Goal: Task Accomplishment & Management: Use online tool/utility

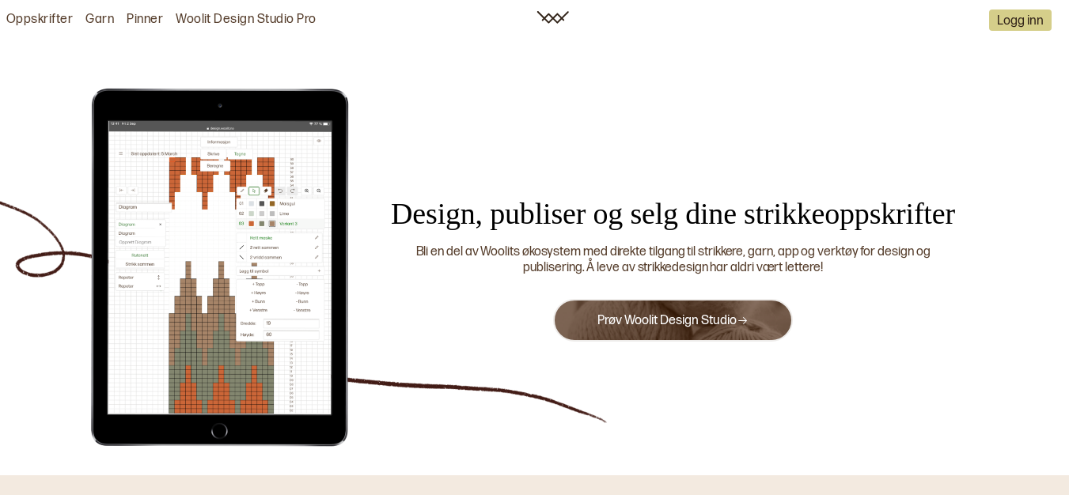
click at [712, 319] on link "Prøv Woolit Design Studio" at bounding box center [672, 320] width 151 height 15
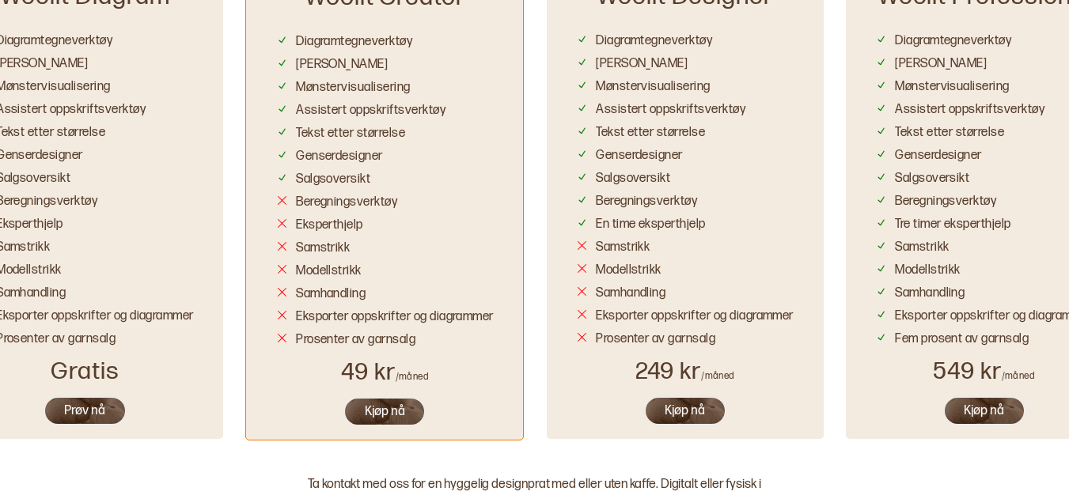
scroll to position [1015, 0]
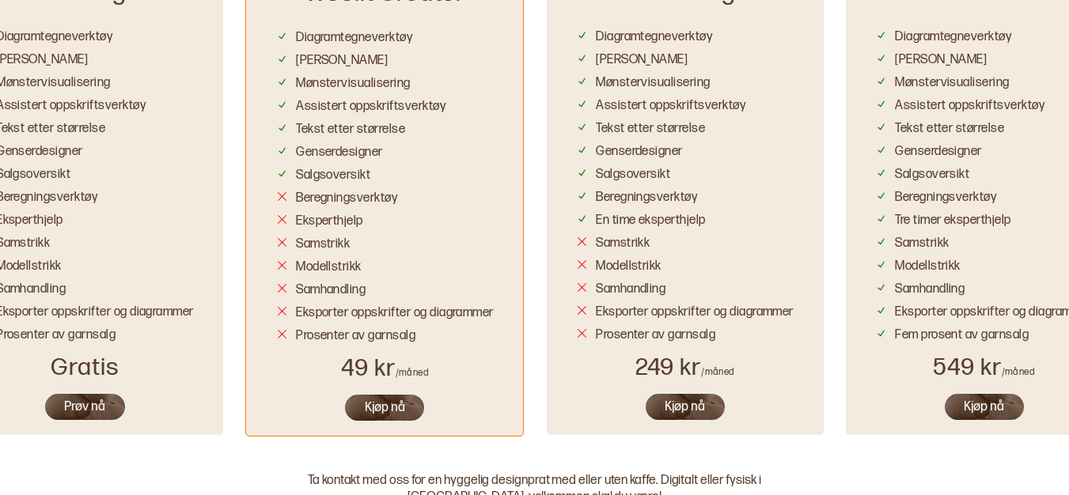
click at [97, 399] on button "Prøv nå" at bounding box center [85, 407] width 83 height 29
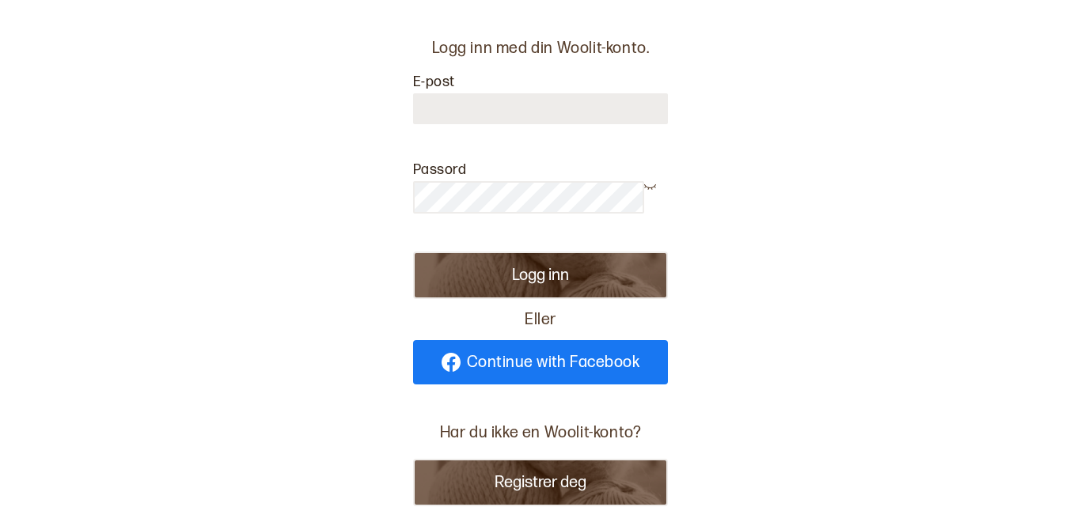
click at [586, 359] on span "Continue with Facebook" at bounding box center [553, 363] width 173 height 16
click at [505, 472] on button "Registrer deg" at bounding box center [540, 482] width 255 height 47
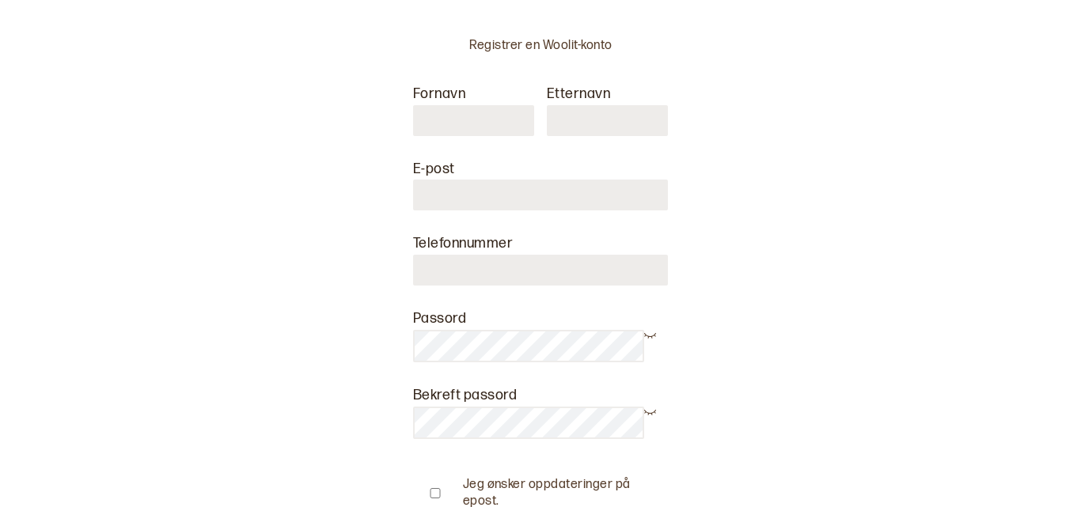
click at [480, 128] on input "text" at bounding box center [473, 120] width 121 height 31
type input "****"
click at [594, 127] on input "text" at bounding box center [607, 120] width 121 height 31
type input "*******"
click at [499, 190] on input at bounding box center [540, 195] width 255 height 31
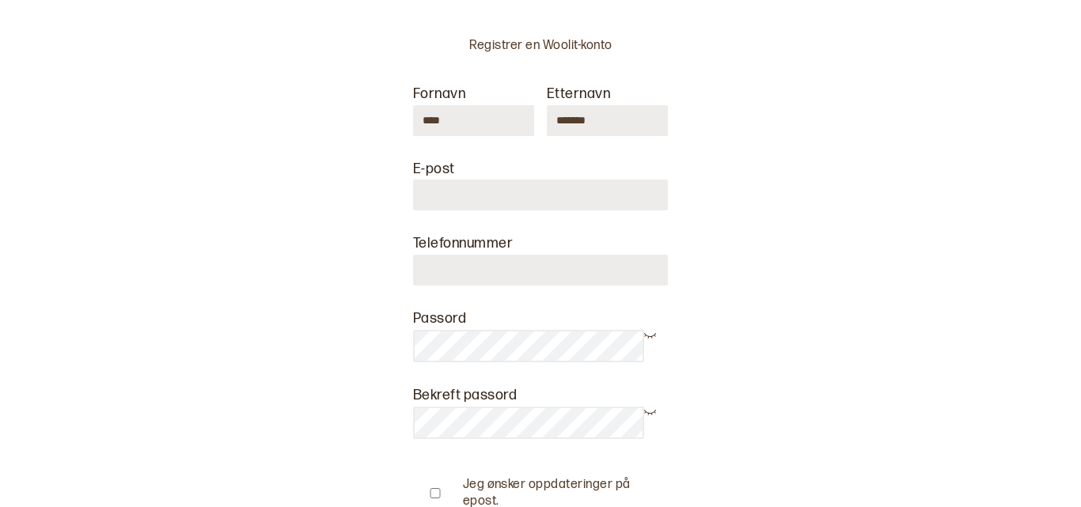
type input "**********"
type input "********"
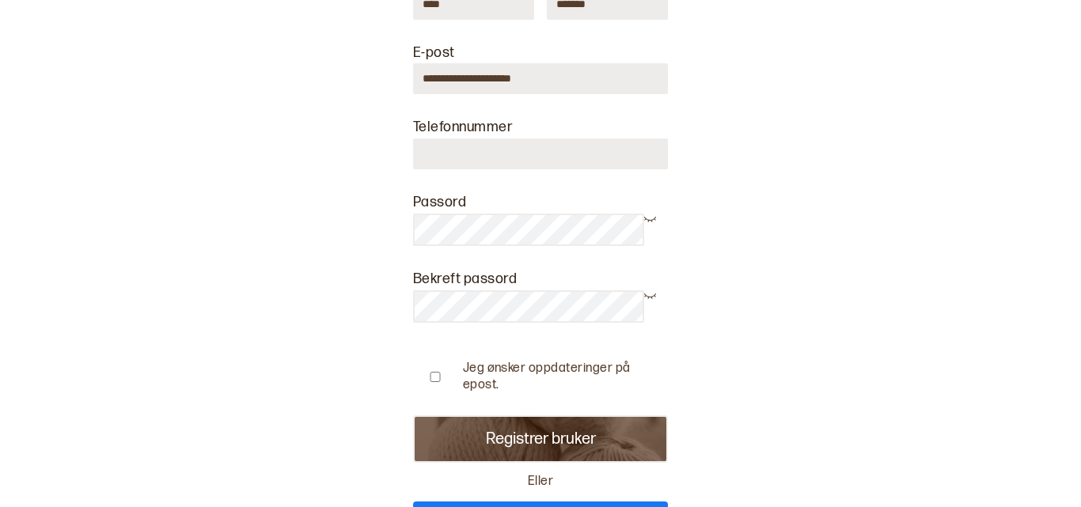
scroll to position [117, 0]
click at [522, 439] on button "Registrer bruker" at bounding box center [540, 438] width 255 height 47
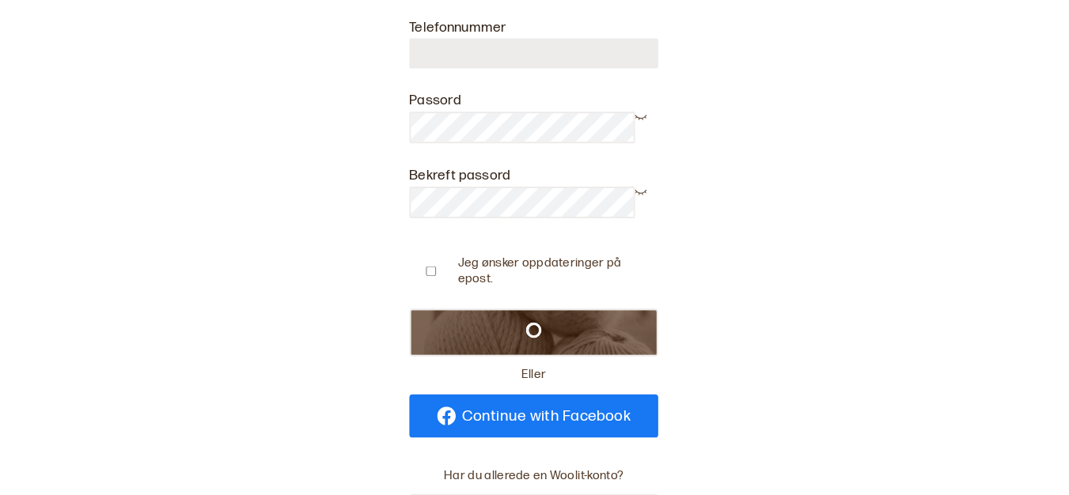
scroll to position [216, 0]
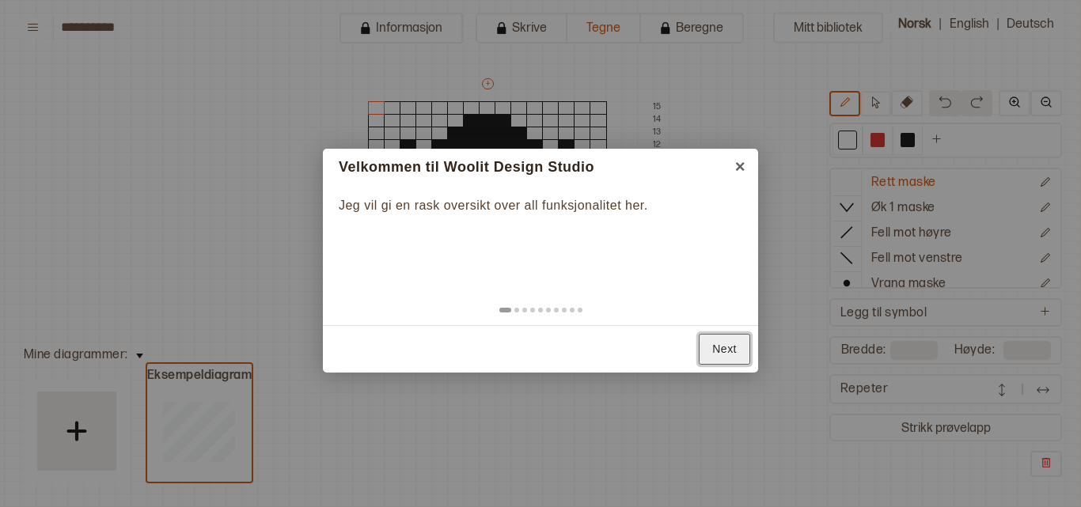
click at [730, 356] on link "Next" at bounding box center [724, 349] width 51 height 31
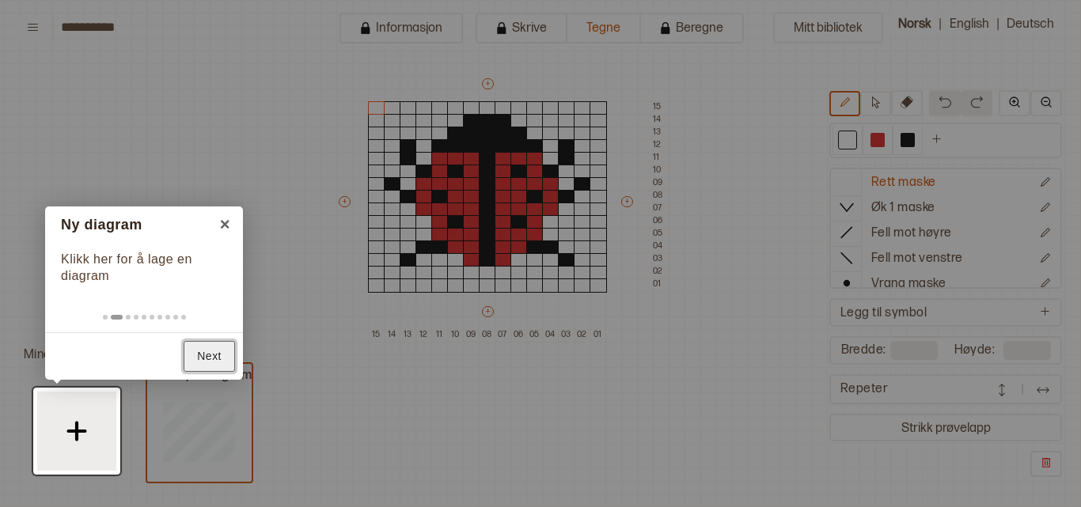
click at [202, 363] on link "Next" at bounding box center [209, 356] width 51 height 31
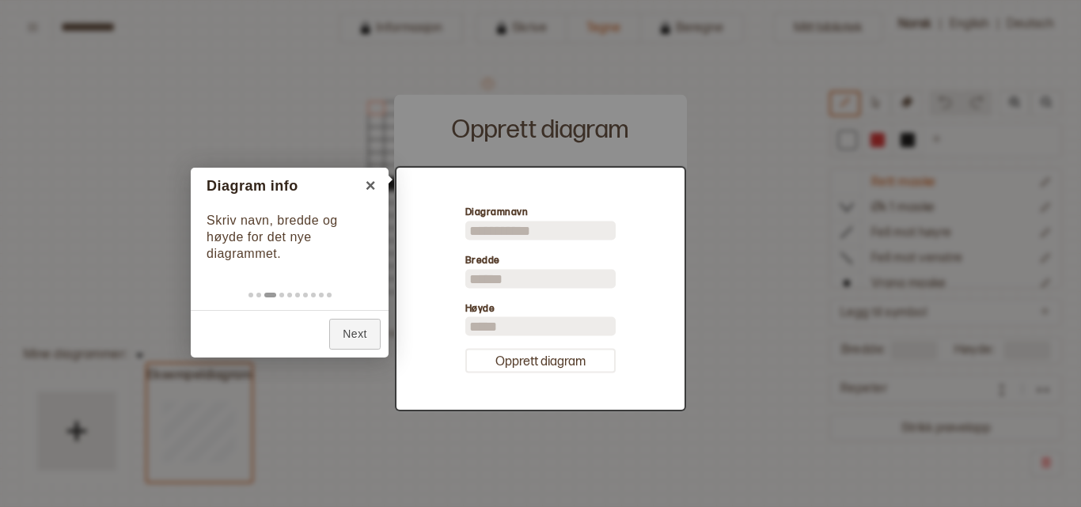
click at [355, 396] on div at bounding box center [540, 253] width 1081 height 507
click at [357, 320] on link "Next" at bounding box center [354, 334] width 51 height 31
type input "**"
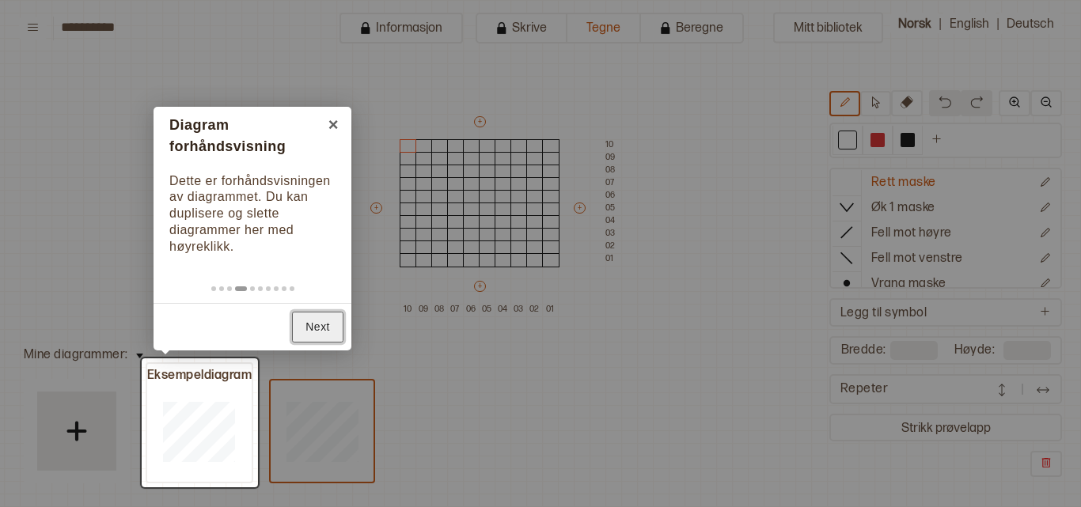
click at [313, 328] on link "Next" at bounding box center [317, 327] width 51 height 31
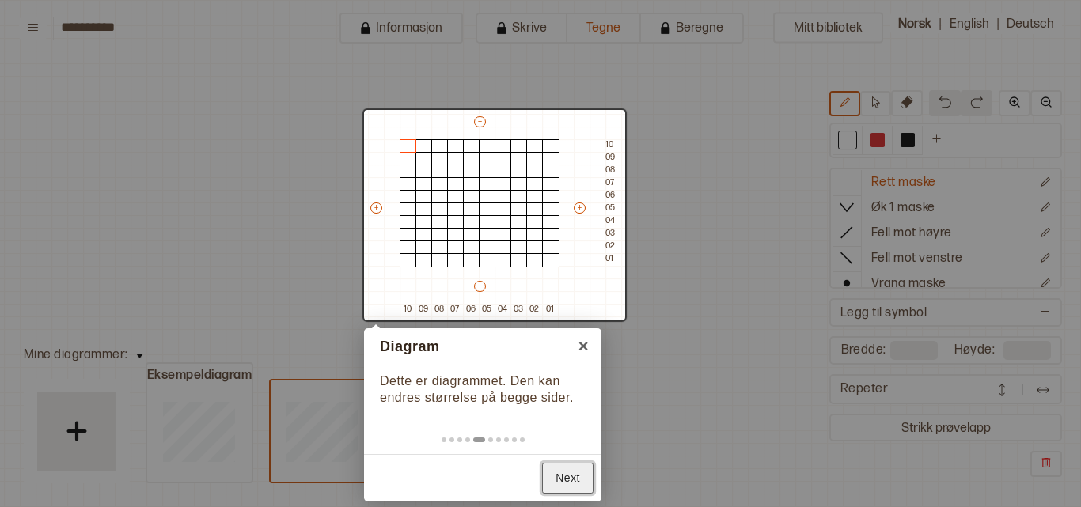
click at [572, 471] on link "Next" at bounding box center [567, 478] width 51 height 31
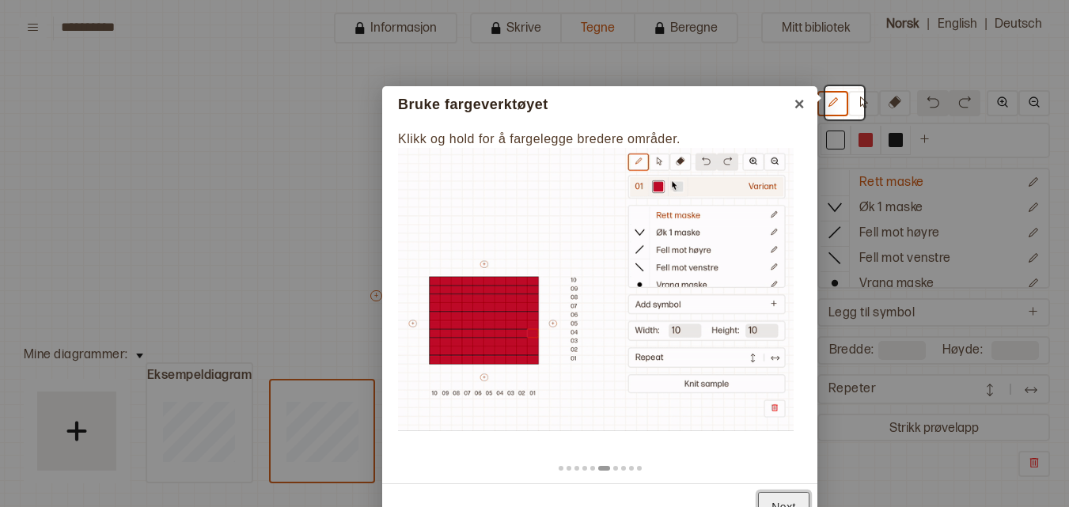
click at [783, 496] on link "Next" at bounding box center [783, 507] width 51 height 31
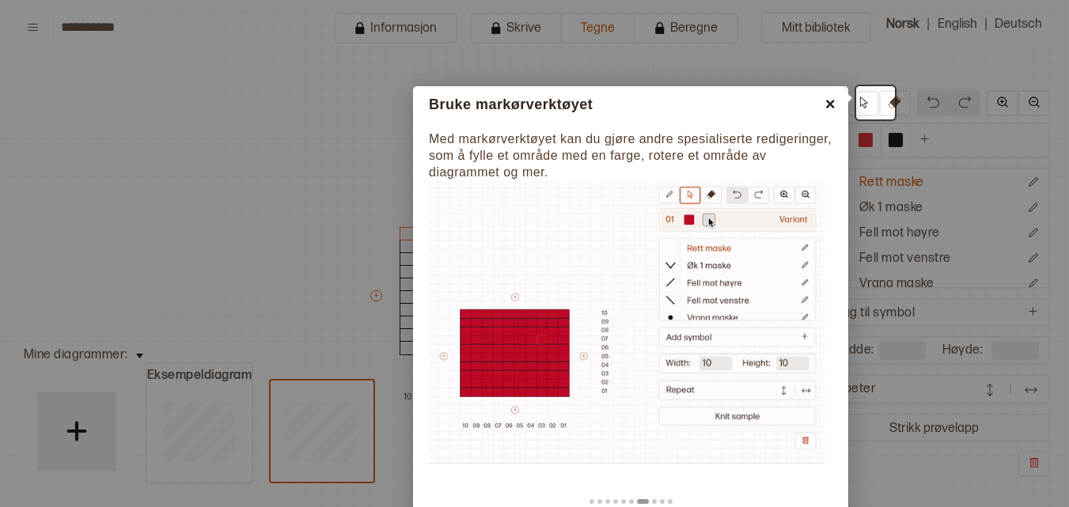
click at [829, 101] on link "×" at bounding box center [831, 104] width 36 height 36
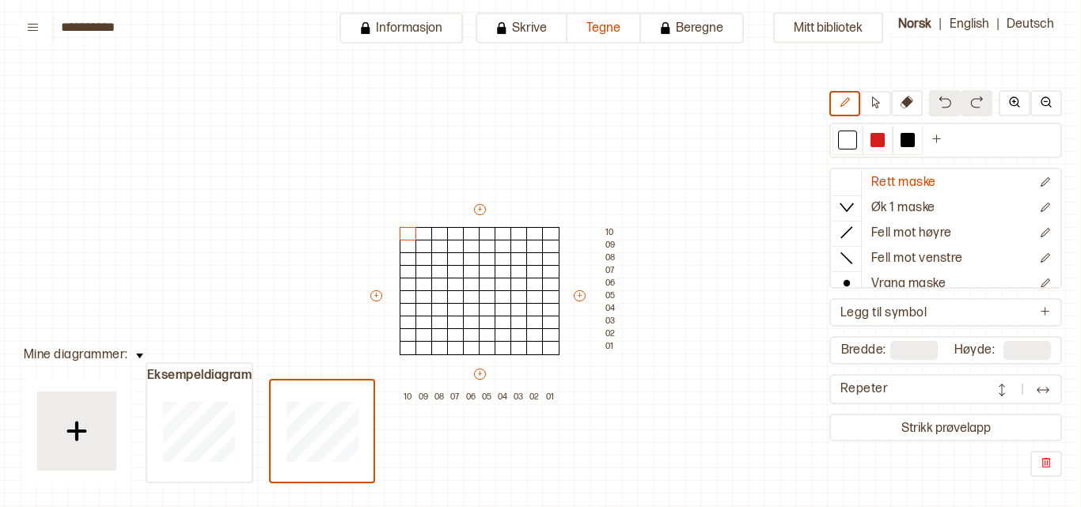
click at [917, 353] on input "**" at bounding box center [913, 350] width 47 height 19
click at [909, 351] on input "**" at bounding box center [913, 350] width 47 height 19
type input "*"
type input "**"
click at [1034, 346] on input "**" at bounding box center [1026, 350] width 47 height 19
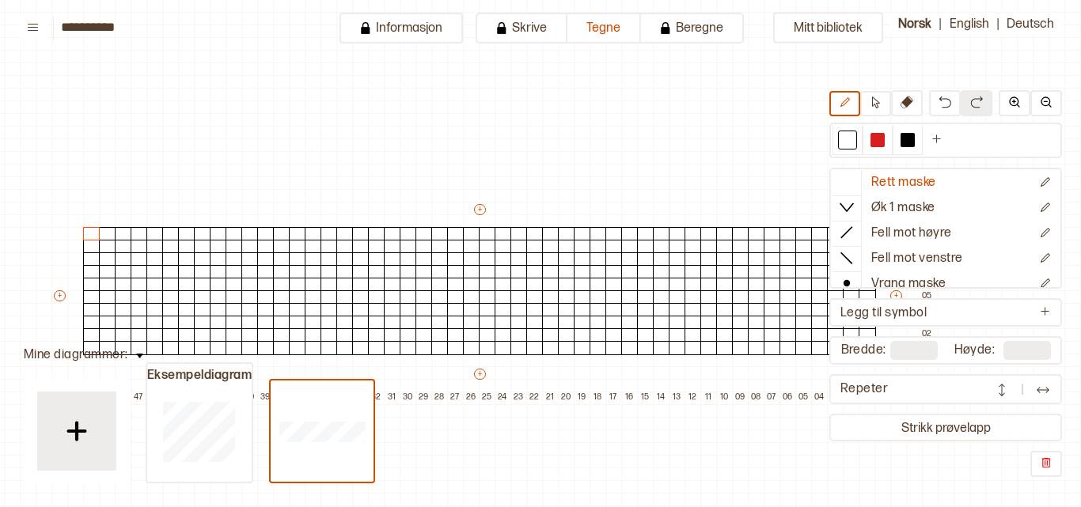
type input "*"
type input "**"
click at [990, 373] on div "Rett maske Øk 1 maske Fell mot høyre Fell mot venstre Vrang maske Kast Flette f…" at bounding box center [945, 284] width 233 height 388
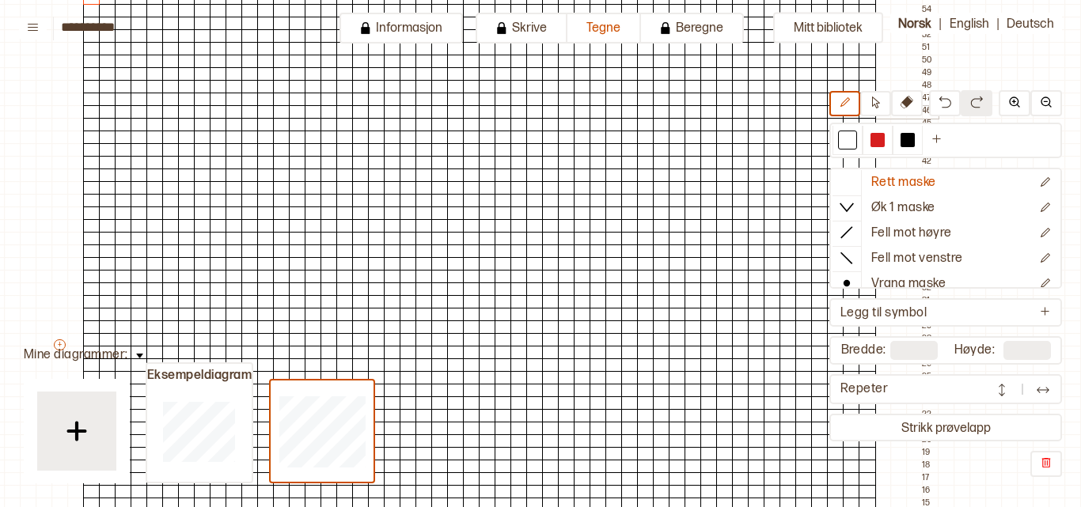
scroll to position [185, 59]
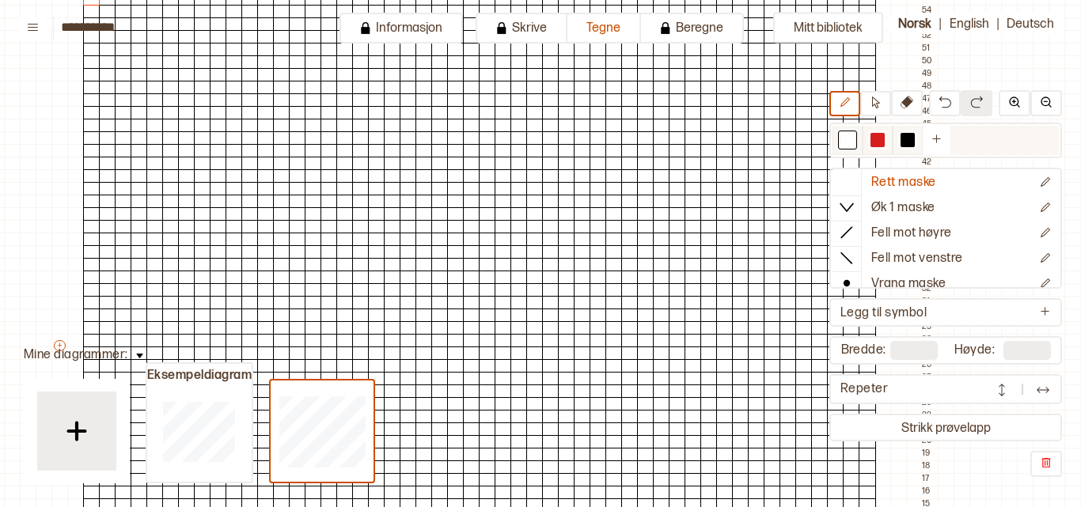
click at [874, 141] on div at bounding box center [877, 140] width 14 height 14
click at [876, 136] on div at bounding box center [877, 140] width 14 height 14
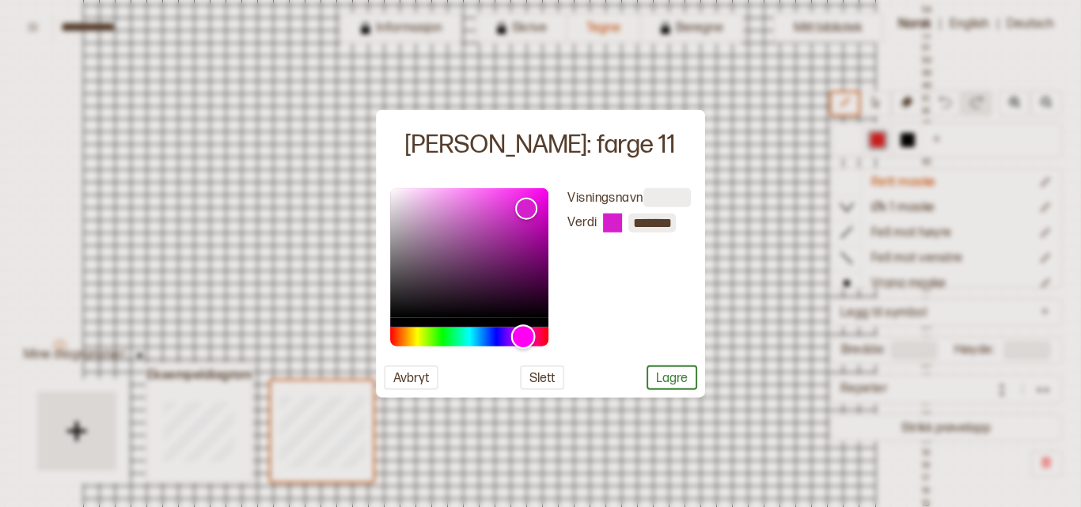
click at [523, 336] on div "Hue" at bounding box center [469, 337] width 158 height 19
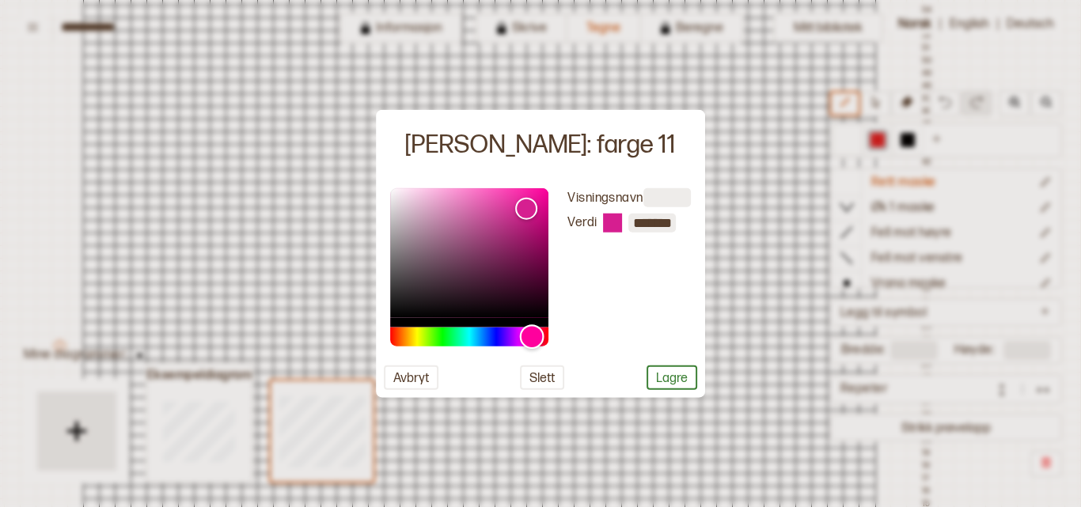
click at [532, 337] on div "Hue" at bounding box center [532, 336] width 25 height 25
type input "*******"
drag, startPoint x: 527, startPoint y: 208, endPoint x: 518, endPoint y: 193, distance: 17.4
click at [518, 193] on div "Color" at bounding box center [518, 193] width 25 height 25
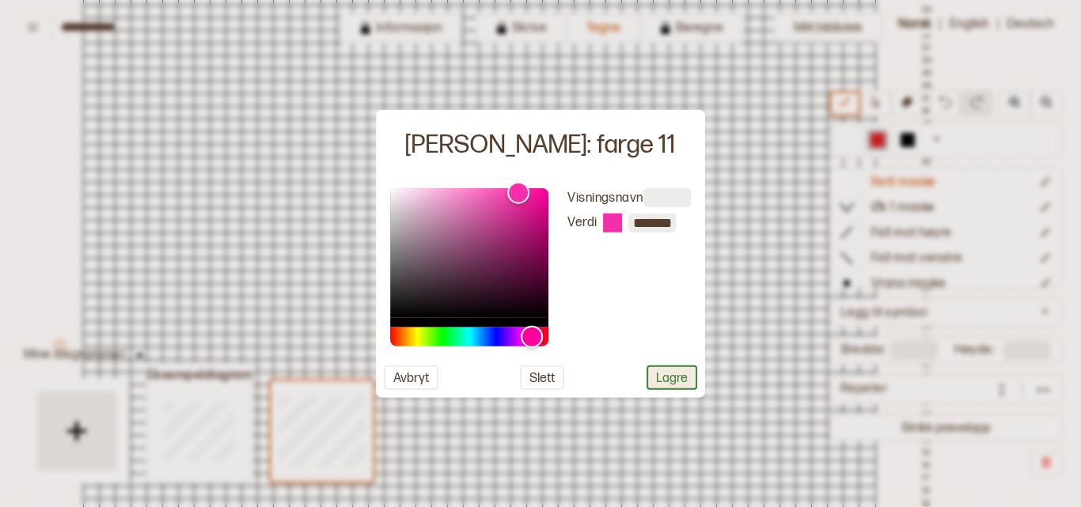
click at [668, 369] on button "Lagre" at bounding box center [672, 378] width 51 height 25
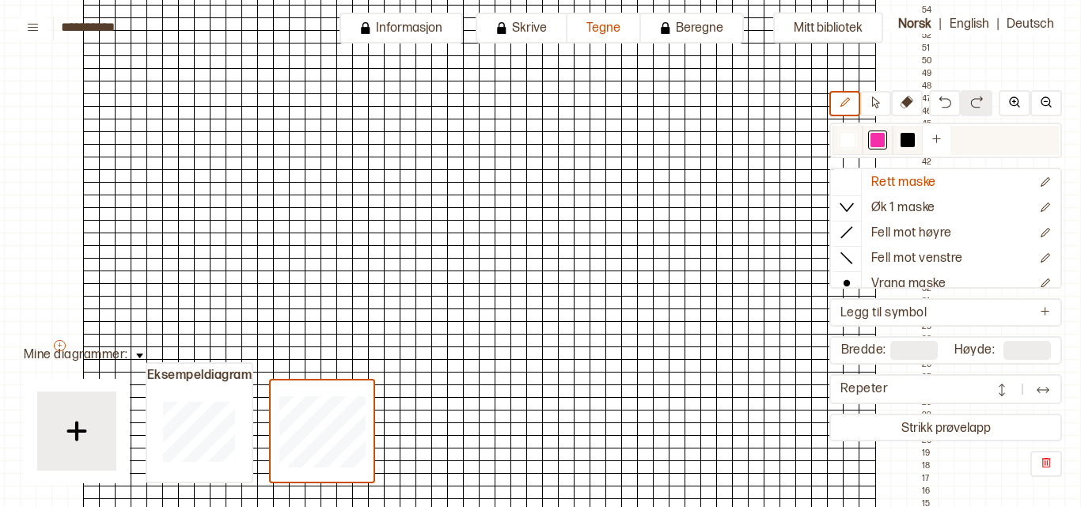
click at [905, 138] on div at bounding box center [908, 140] width 14 height 14
click at [841, 137] on div at bounding box center [847, 140] width 14 height 14
click at [873, 140] on div at bounding box center [877, 140] width 14 height 14
click at [877, 107] on icon at bounding box center [876, 103] width 12 height 12
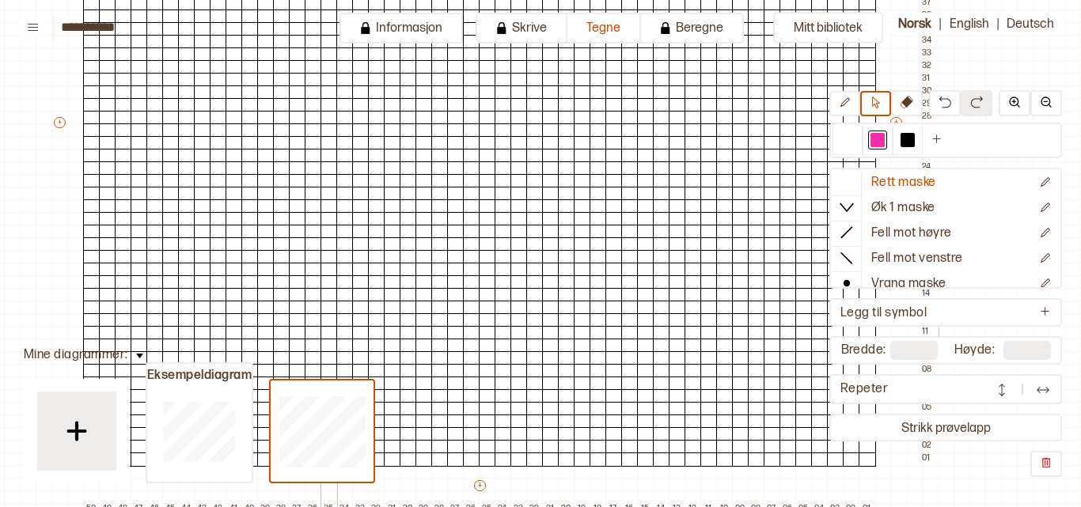
scroll to position [409, 59]
click at [42, 25] on button at bounding box center [33, 28] width 28 height 22
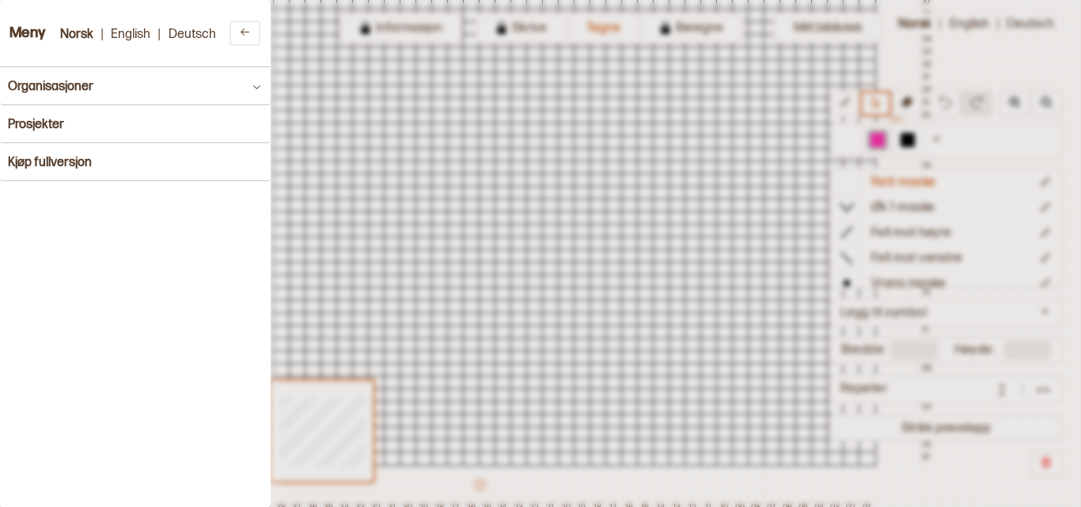
click at [371, 128] on div at bounding box center [540, 253] width 1081 height 507
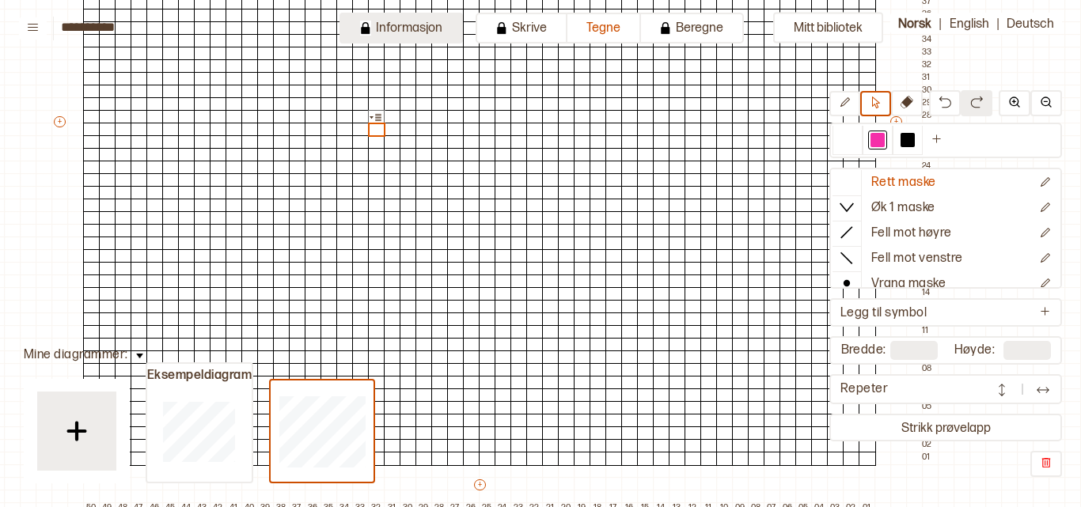
click at [433, 30] on button "Informasjon" at bounding box center [400, 28] width 123 height 31
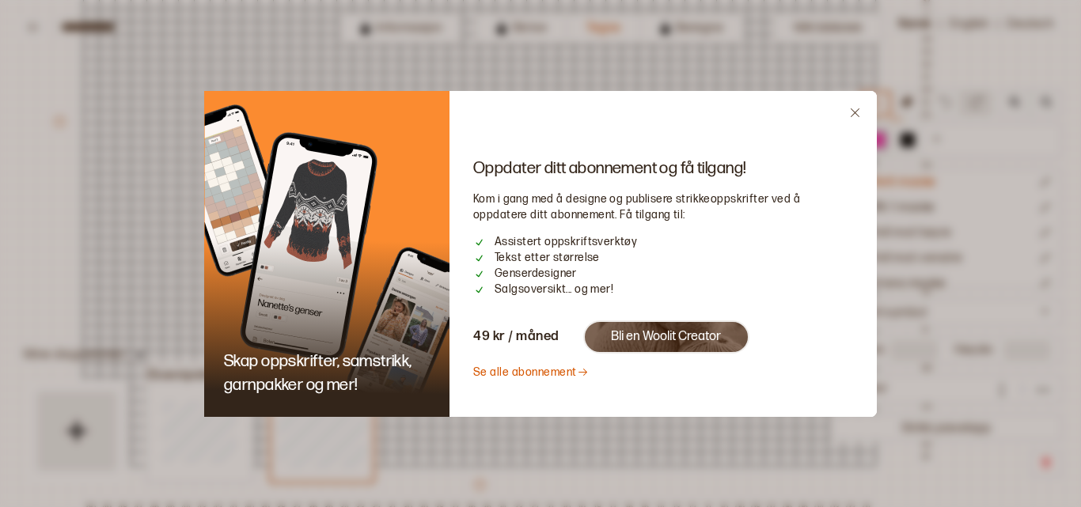
click at [853, 108] on icon "Close" at bounding box center [855, 113] width 12 height 12
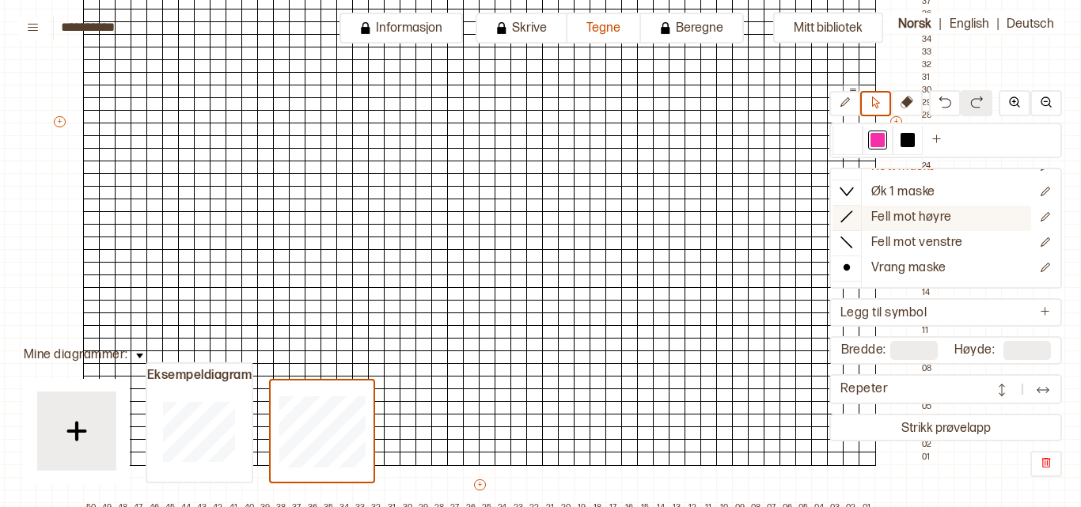
scroll to position [0, 0]
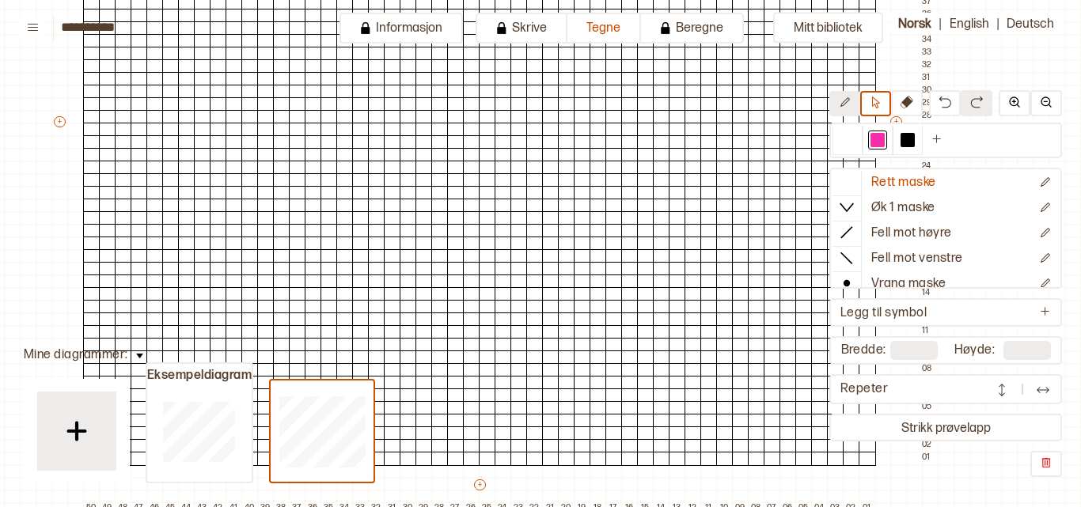
click at [851, 101] on button at bounding box center [844, 103] width 31 height 25
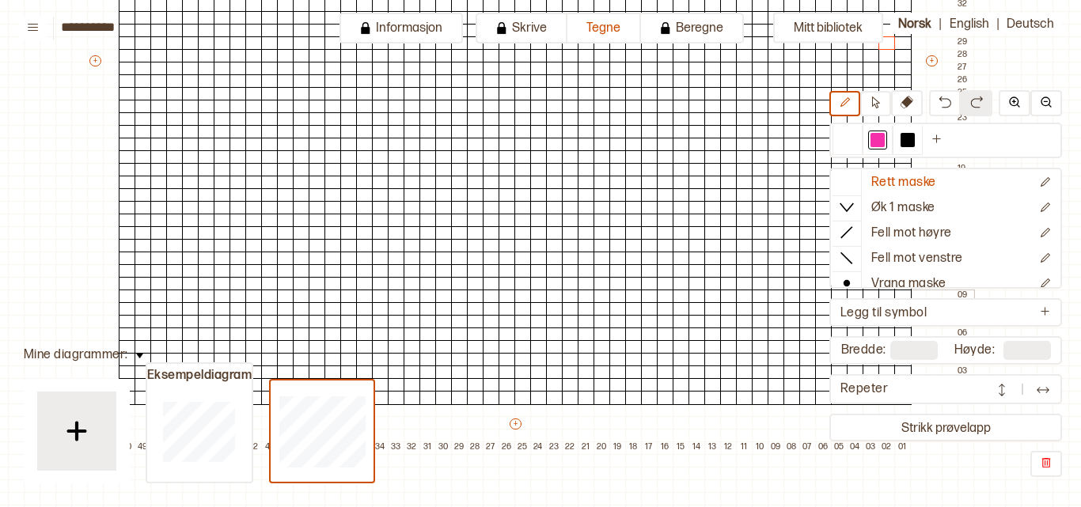
scroll to position [470, 23]
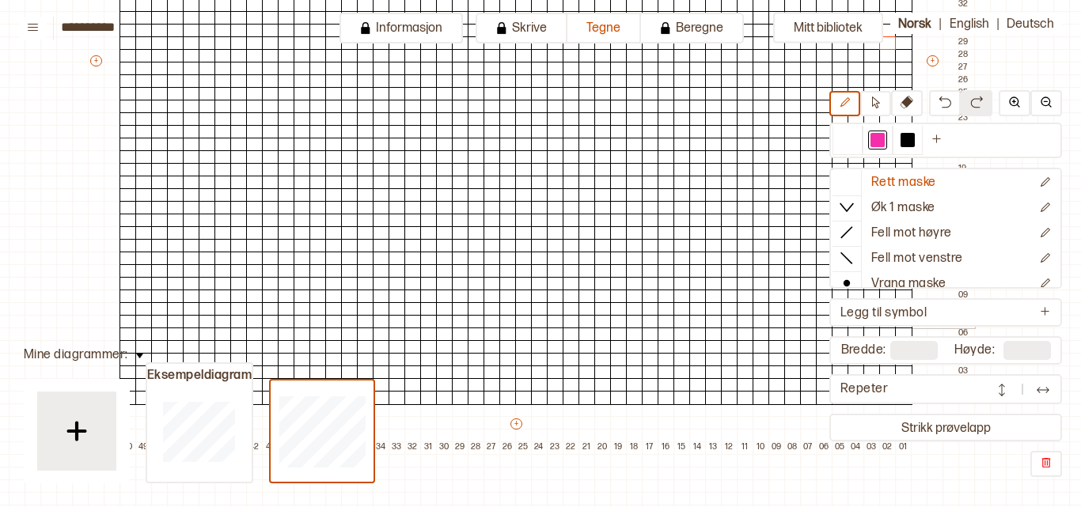
click at [220, 320] on div at bounding box center [222, 322] width 17 height 14
click at [220, 328] on div at bounding box center [222, 335] width 17 height 14
click at [203, 332] on div at bounding box center [207, 335] width 17 height 14
click at [204, 323] on div at bounding box center [207, 322] width 17 height 14
click at [189, 323] on div at bounding box center [191, 322] width 17 height 14
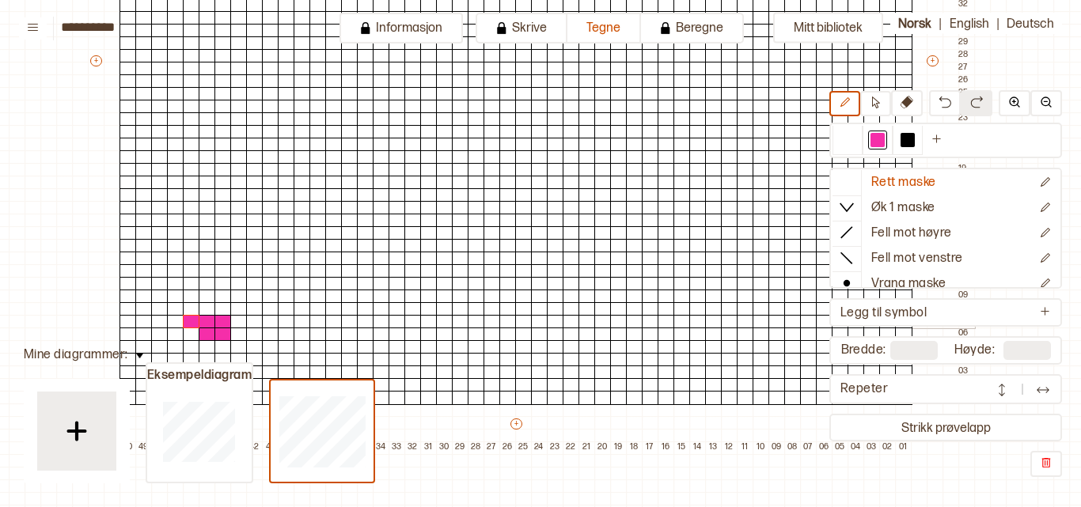
click at [175, 318] on div at bounding box center [175, 322] width 17 height 14
click at [171, 308] on div at bounding box center [175, 309] width 17 height 14
click at [161, 303] on div at bounding box center [159, 309] width 17 height 14
drag, startPoint x: 174, startPoint y: 297, endPoint x: 157, endPoint y: 269, distance: 32.3
click at [157, 269] on div "+ + + + 50 49 48 47 46 45 44 43 42 41 40 39 38 37 36 35 34 33 32 31 30 29 28 27…" at bounding box center [531, 68] width 886 height 772
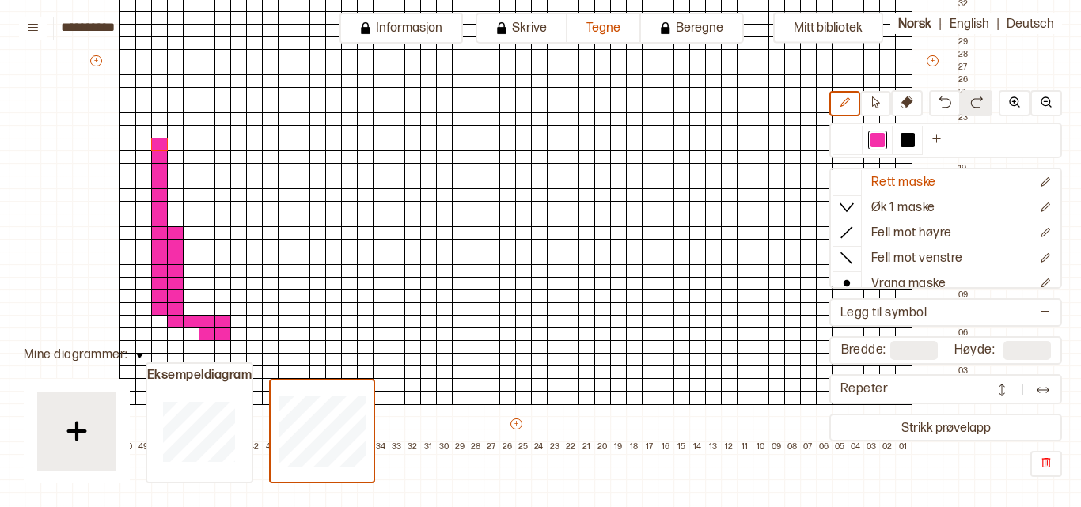
drag, startPoint x: 158, startPoint y: 223, endPoint x: 161, endPoint y: 146, distance: 77.6
click at [161, 146] on div "+ + + + 50 49 48 47 46 45 44 43 42 41 40 39 38 37 36 35 34 33 32 31 30 29 28 27…" at bounding box center [531, 68] width 886 height 772
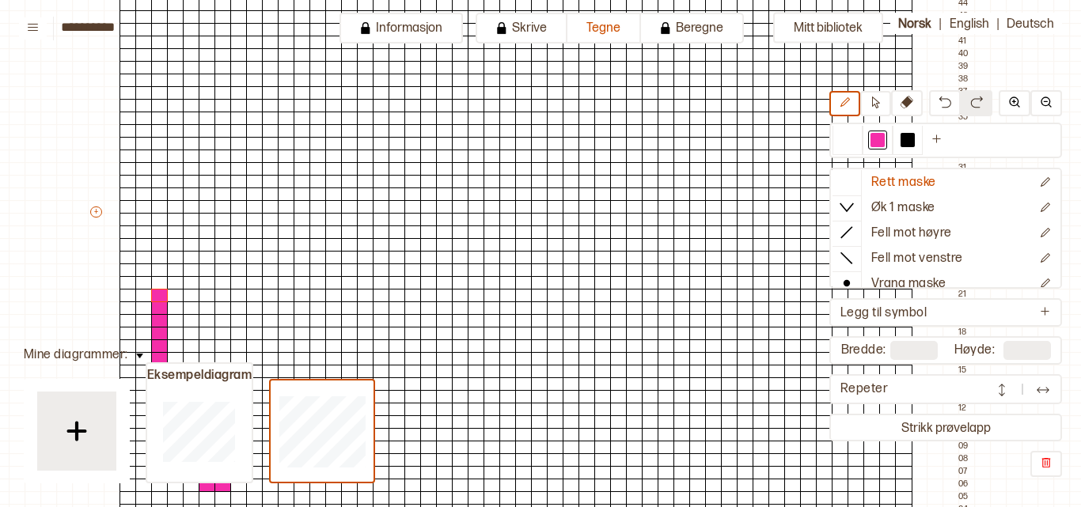
scroll to position [318, 23]
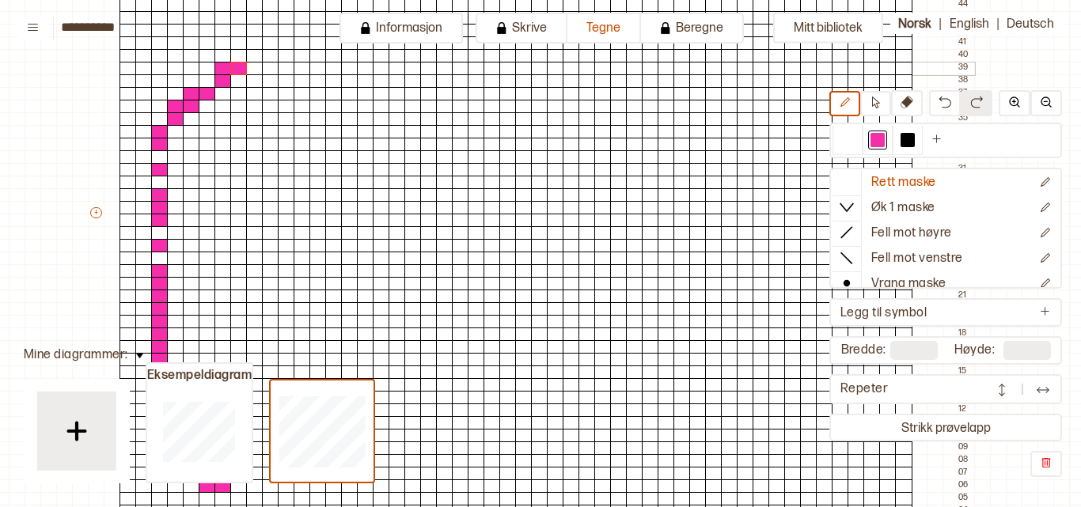
drag, startPoint x: 155, startPoint y: 284, endPoint x: 241, endPoint y: 66, distance: 234.8
click at [241, 66] on div "+ + + + 50 49 48 47 46 45 44 43 42 41 40 39 38 37 36 35 34 33 32 31 30 29 28 27…" at bounding box center [531, 220] width 886 height 772
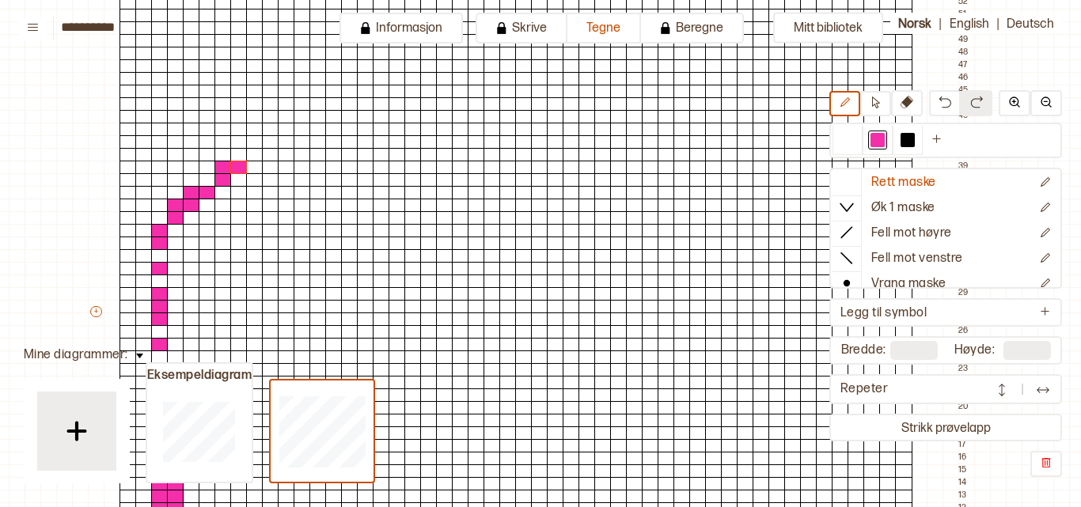
scroll to position [229, 23]
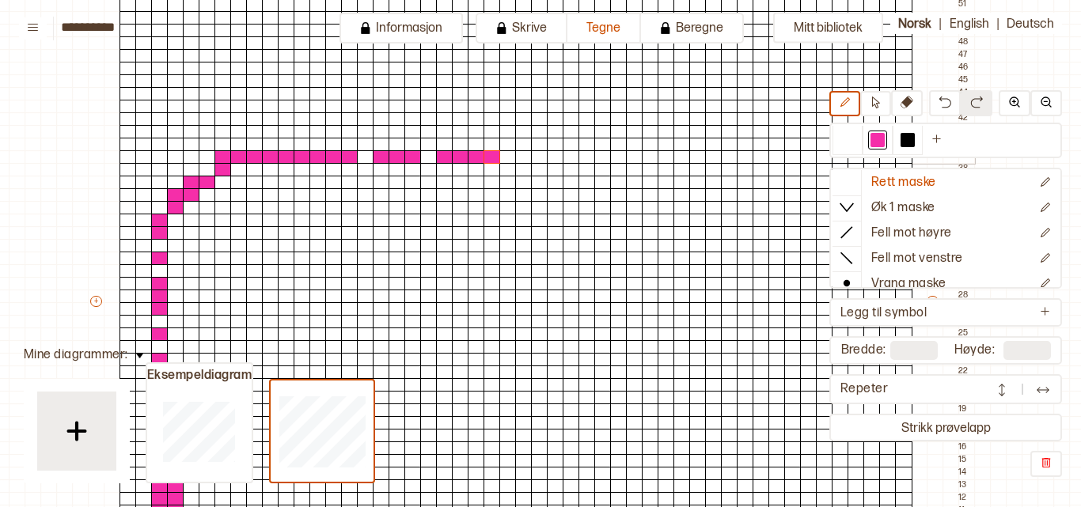
drag, startPoint x: 252, startPoint y: 156, endPoint x: 488, endPoint y: 154, distance: 236.6
click at [488, 154] on div "+ + + + 50 49 48 47 46 45 44 43 42 41 40 39 38 37 36 35 34 33 32 31 30 29 28 27…" at bounding box center [531, 308] width 886 height 772
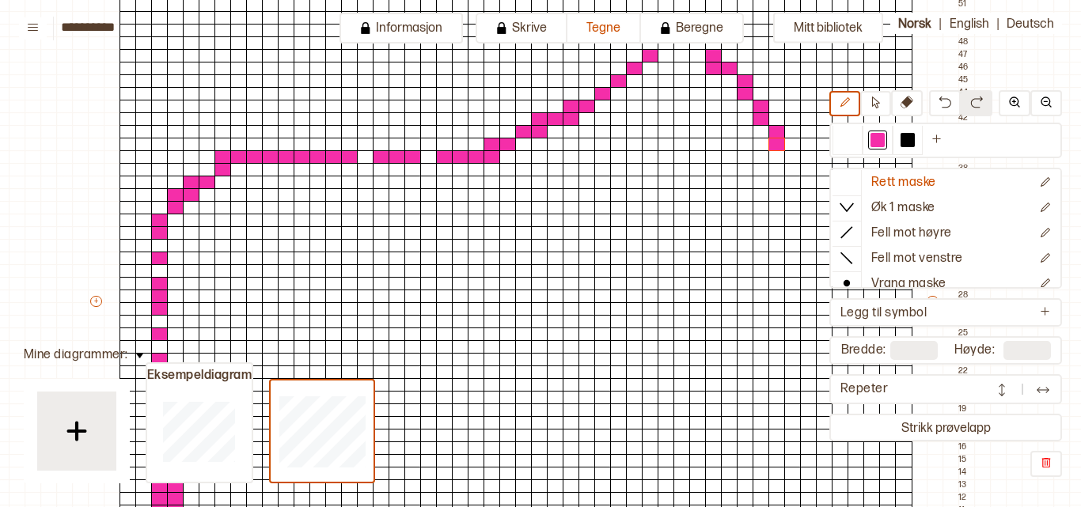
drag, startPoint x: 491, startPoint y: 155, endPoint x: 791, endPoint y: 154, distance: 300.7
click at [791, 154] on div "+ + + + 50 49 48 47 46 45 44 43 42 41 40 39 38 37 36 35 34 33 32 31 30 29 28 27…" at bounding box center [531, 308] width 886 height 772
click at [946, 104] on img at bounding box center [945, 102] width 13 height 13
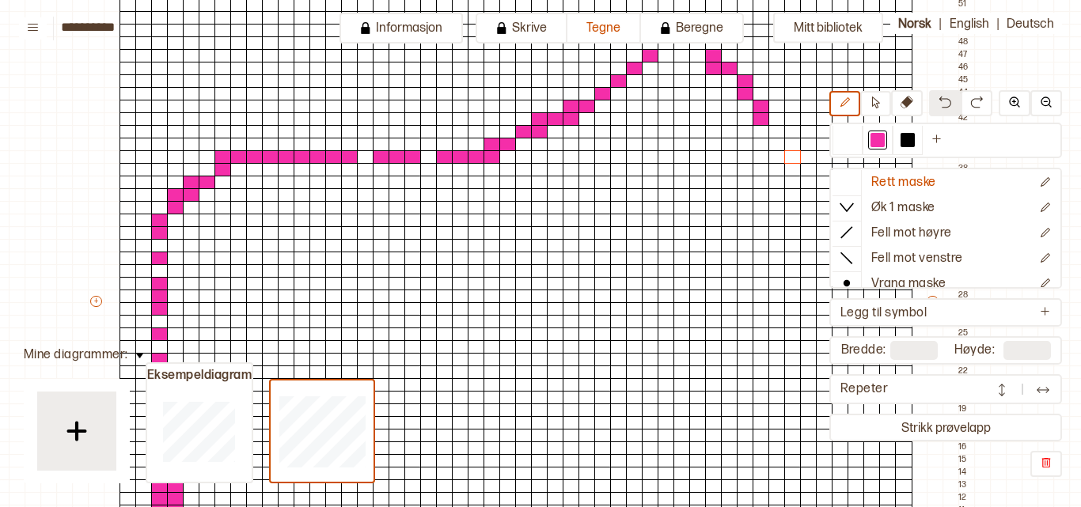
click at [946, 104] on img at bounding box center [945, 102] width 13 height 13
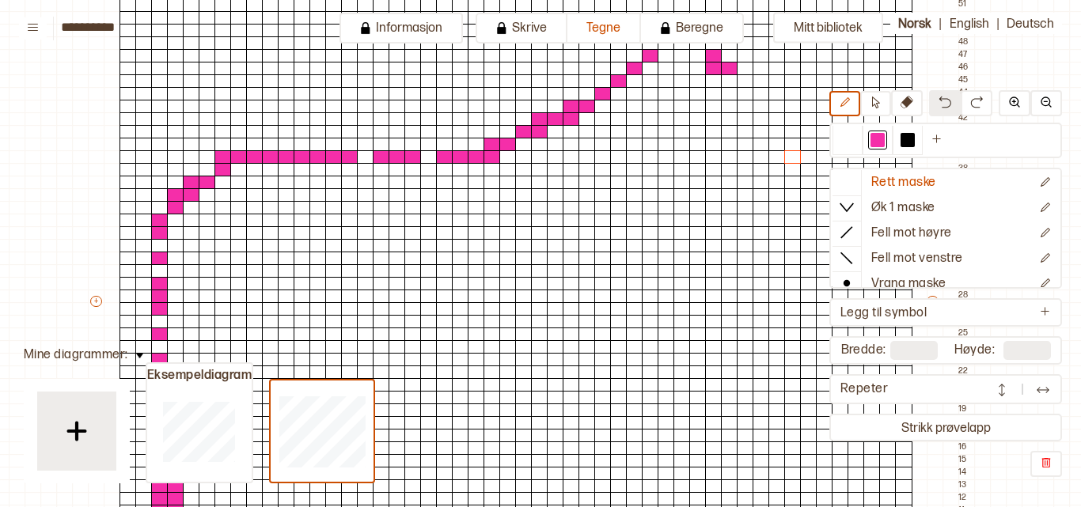
click at [946, 104] on img at bounding box center [945, 102] width 13 height 13
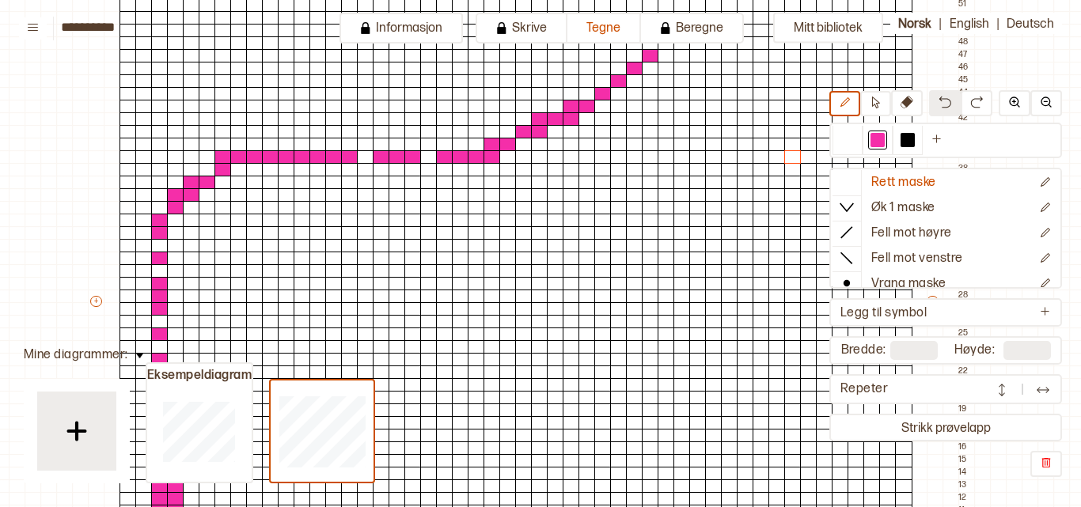
click at [946, 104] on img at bounding box center [945, 102] width 13 height 13
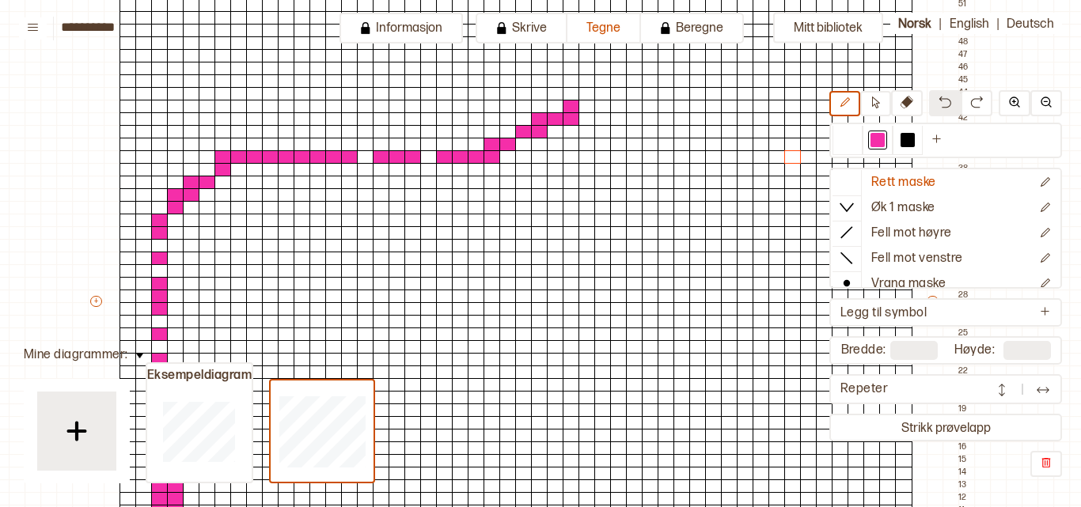
click at [946, 104] on img at bounding box center [945, 102] width 13 height 13
click at [975, 97] on img at bounding box center [976, 102] width 13 height 13
click at [944, 97] on img at bounding box center [945, 102] width 13 height 13
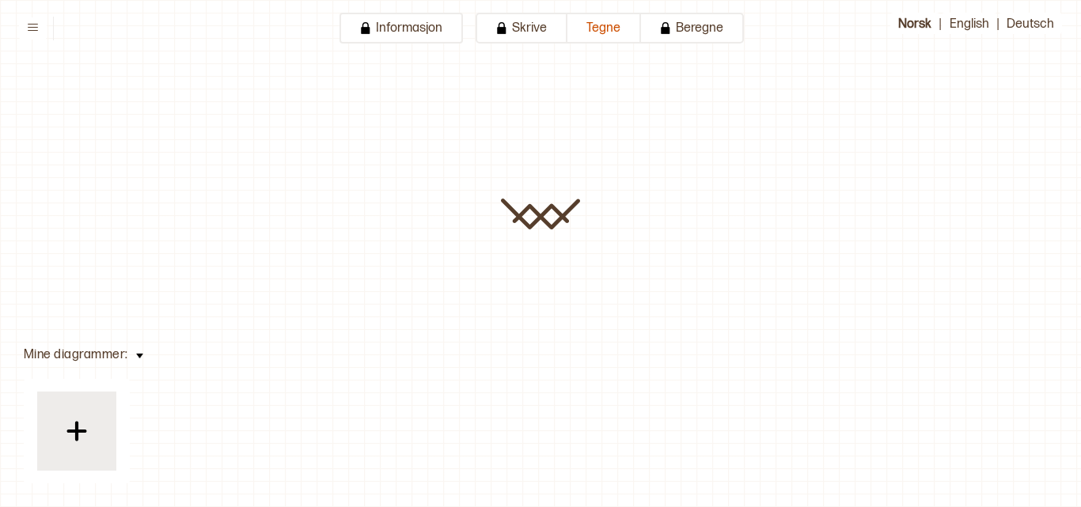
type input "**********"
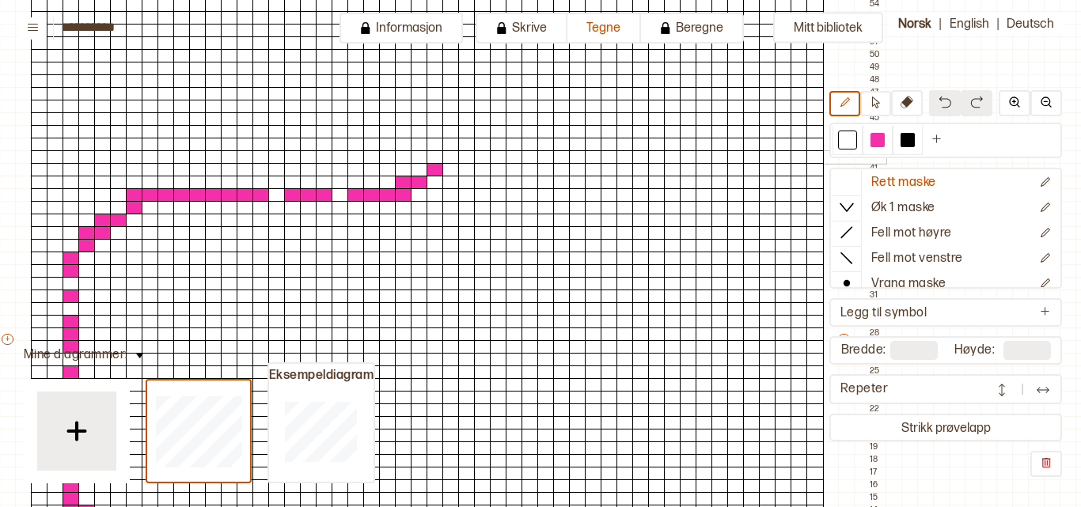
scroll to position [190, 112]
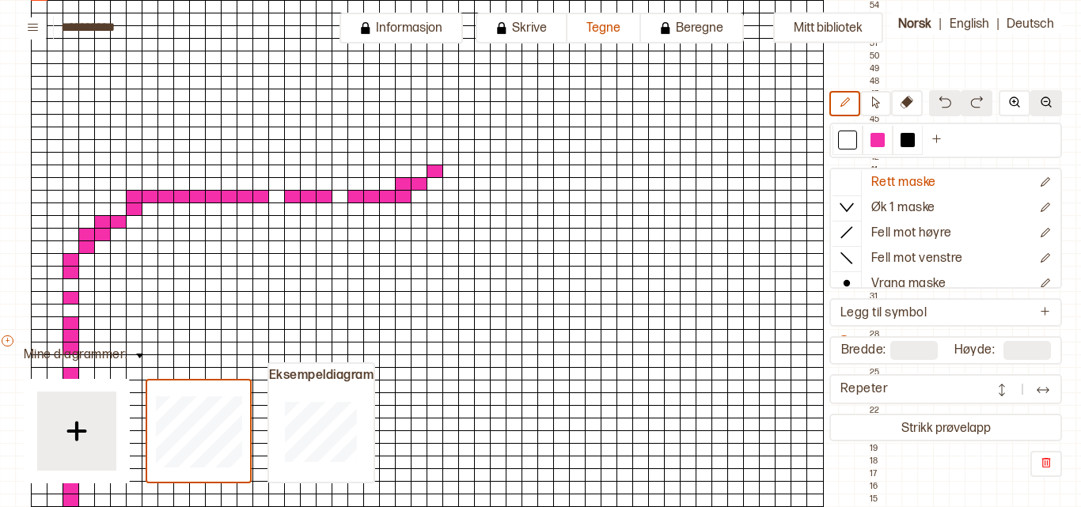
click at [1057, 101] on button at bounding box center [1046, 103] width 32 height 26
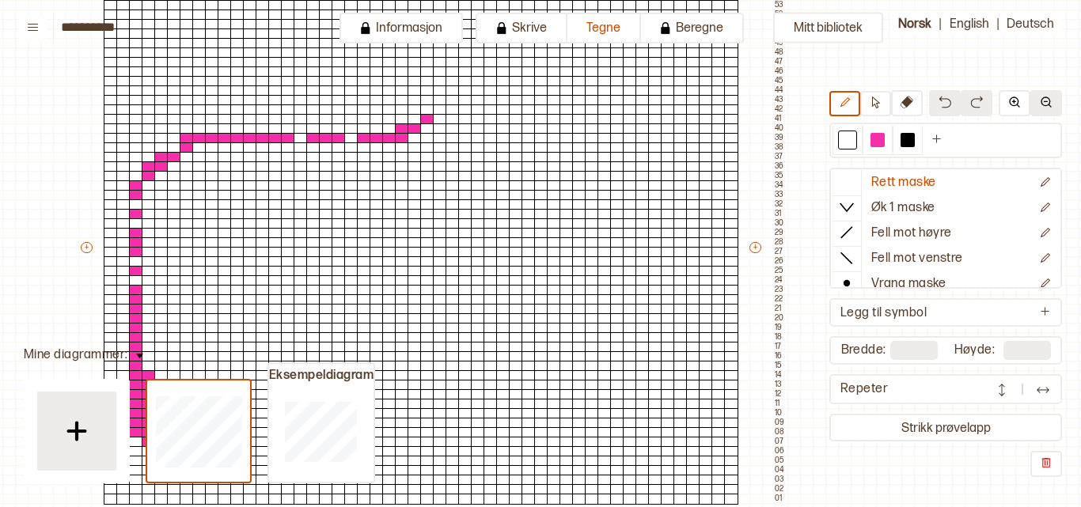
click at [1057, 101] on button at bounding box center [1046, 103] width 32 height 26
click at [1052, 101] on button at bounding box center [1046, 103] width 32 height 26
click at [1052, 105] on button at bounding box center [1046, 103] width 32 height 26
click at [1043, 103] on img at bounding box center [1046, 102] width 13 height 13
click at [878, 99] on icon at bounding box center [876, 103] width 12 height 12
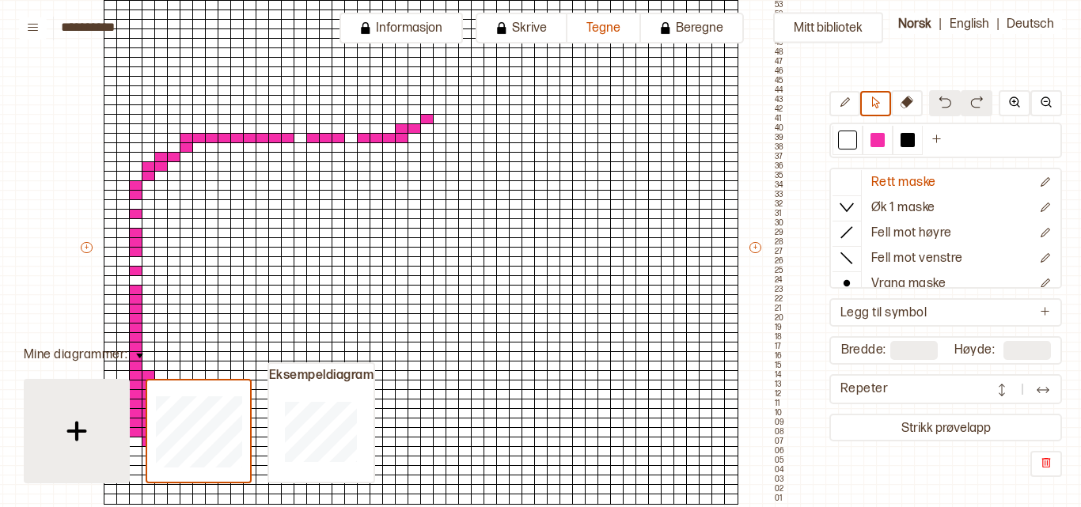
click at [84, 410] on div at bounding box center [76, 431] width 79 height 79
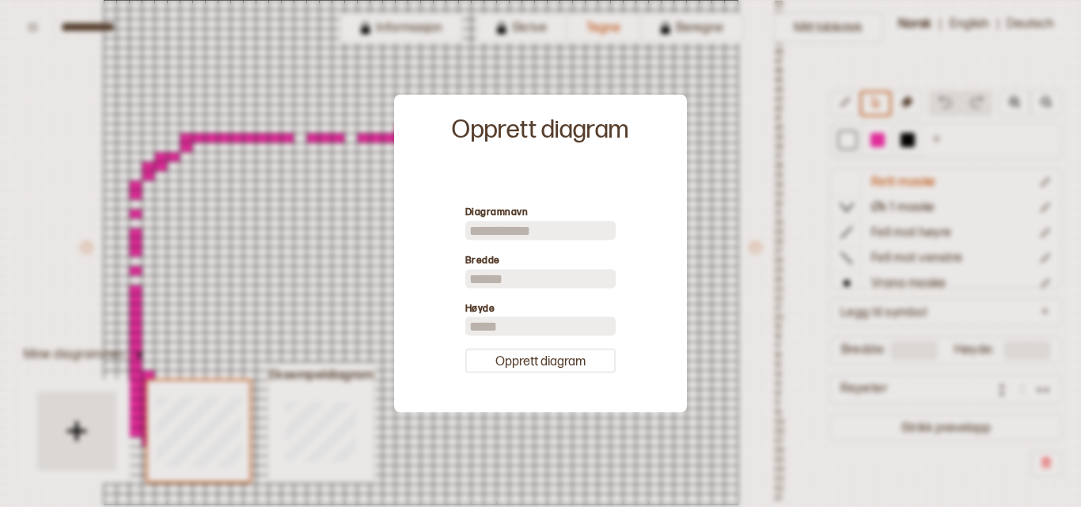
click at [816, 261] on div at bounding box center [540, 253] width 1081 height 507
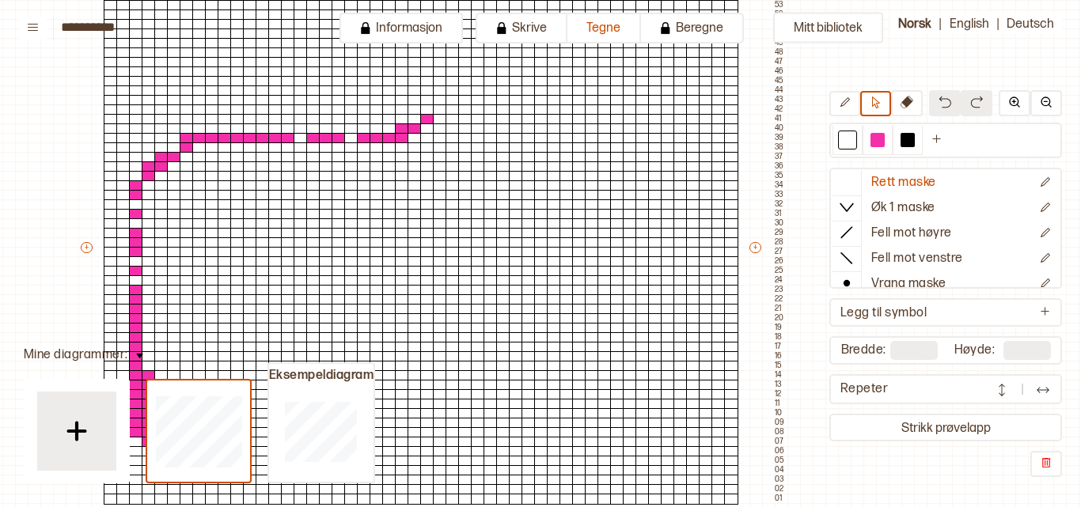
click at [922, 350] on input "**" at bounding box center [913, 350] width 47 height 19
type input "**"
click at [1035, 356] on input "**" at bounding box center [1026, 350] width 47 height 19
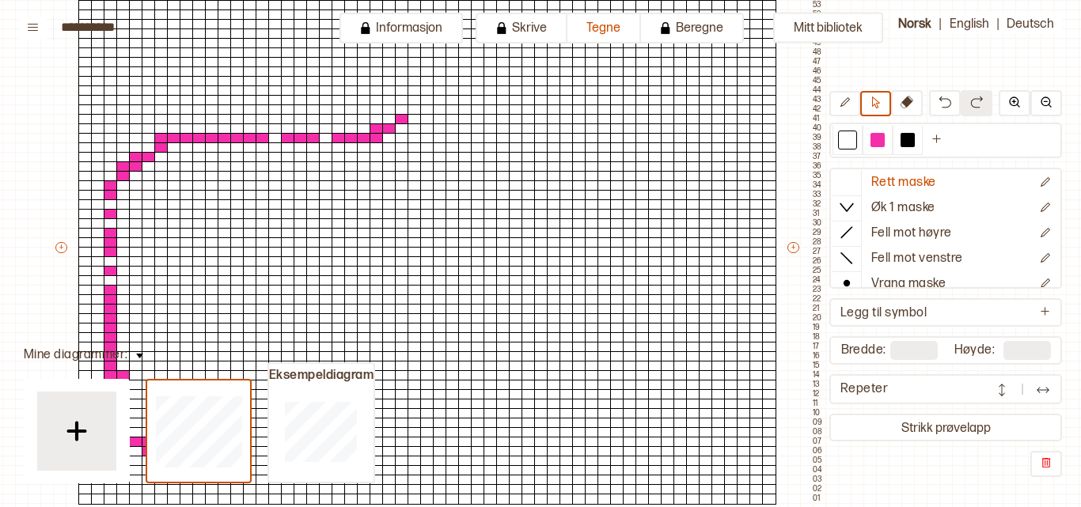
type input "**"
click at [843, 437] on button "Strikk prøvelapp" at bounding box center [946, 427] width 226 height 21
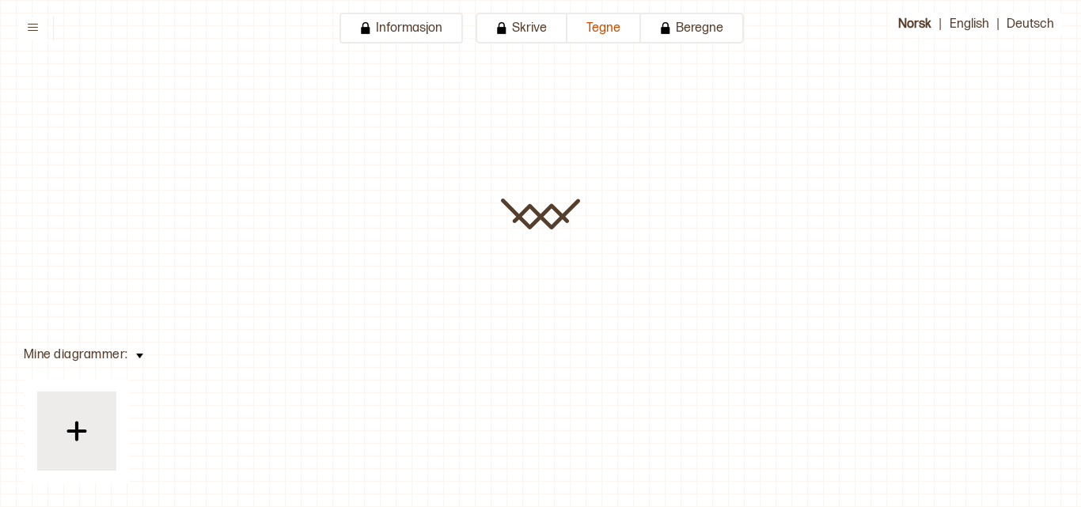
type input "**********"
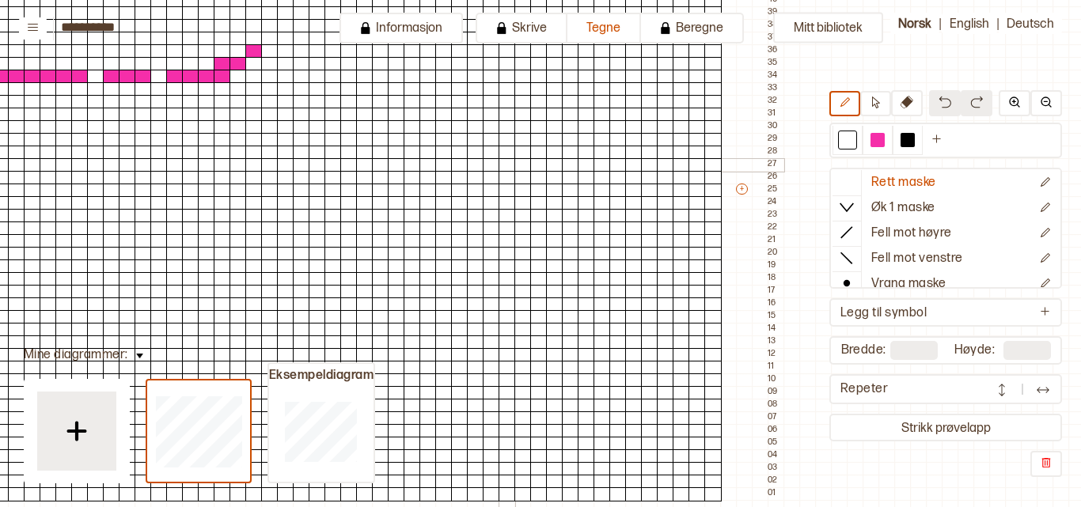
scroll to position [310, 0]
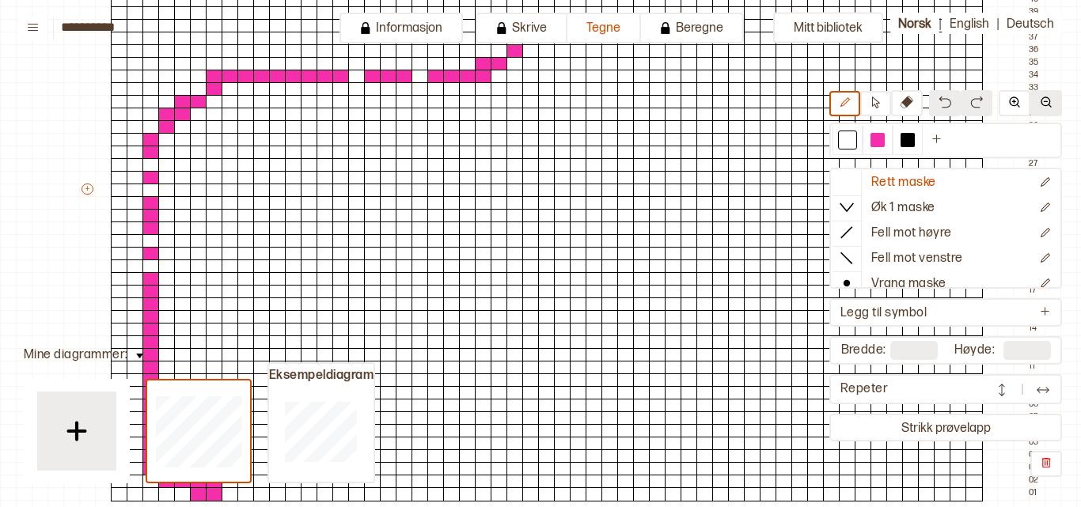
click at [1043, 97] on img at bounding box center [1046, 102] width 13 height 13
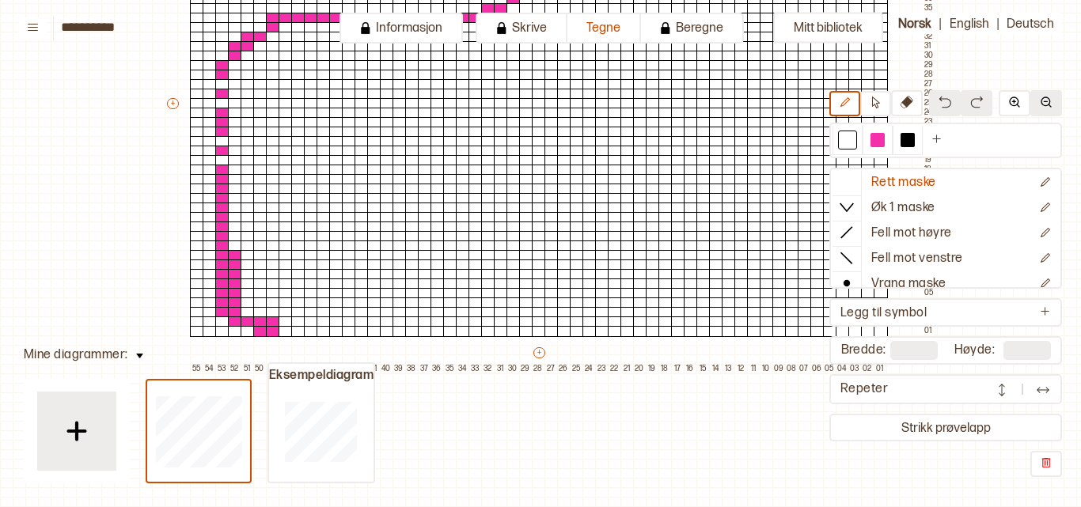
click at [1043, 97] on img at bounding box center [1046, 102] width 13 height 13
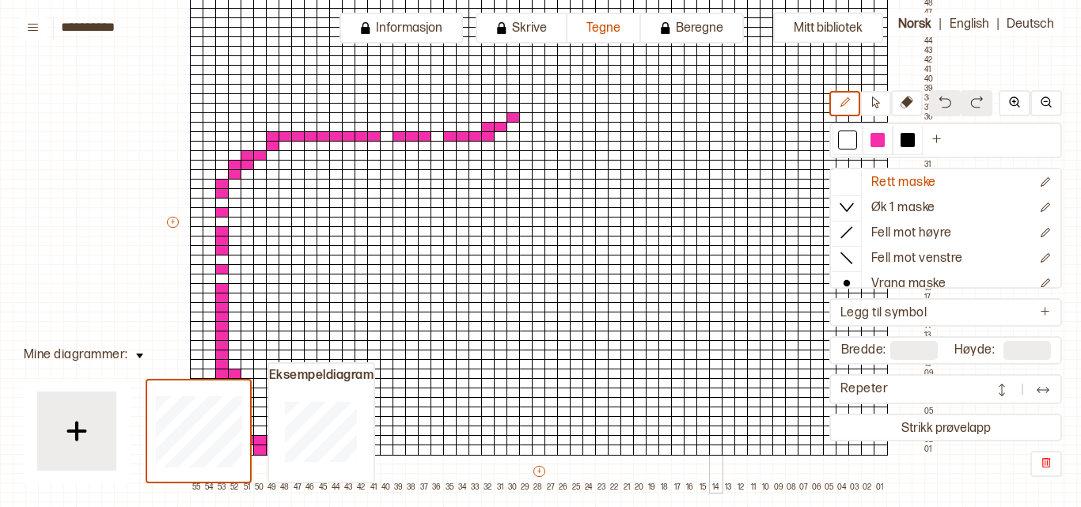
scroll to position [190, 0]
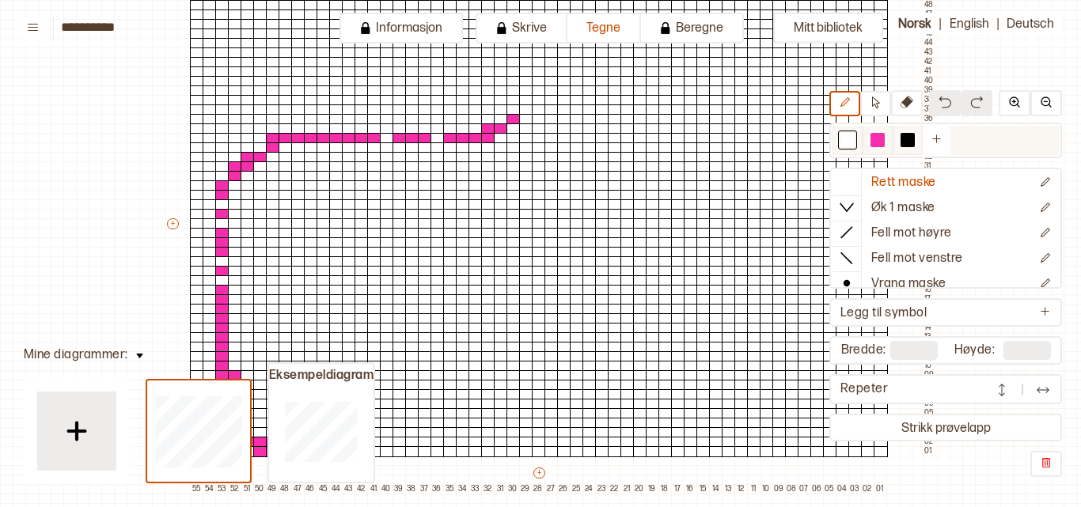
click at [853, 143] on div at bounding box center [847, 140] width 14 height 14
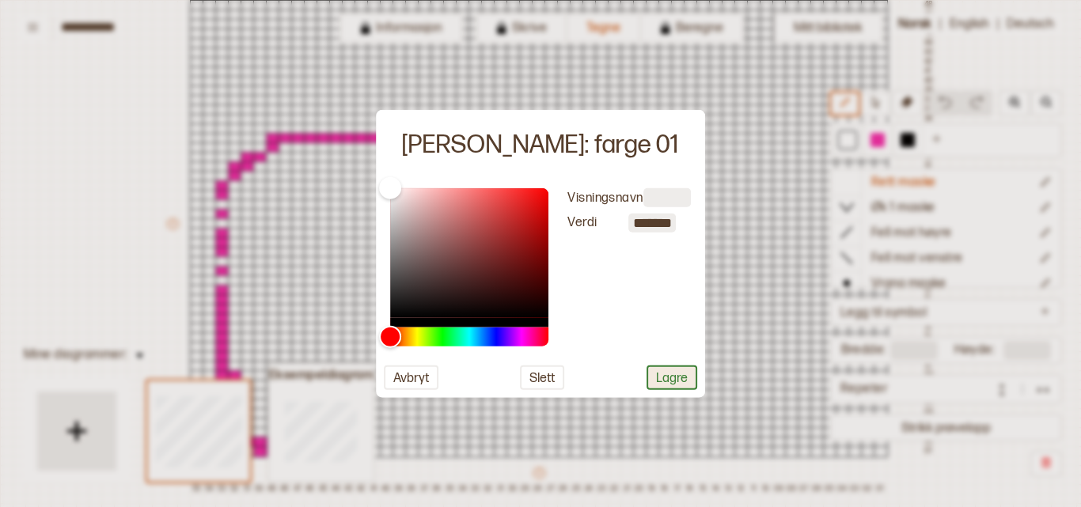
click at [683, 377] on button "Lagre" at bounding box center [672, 378] width 51 height 25
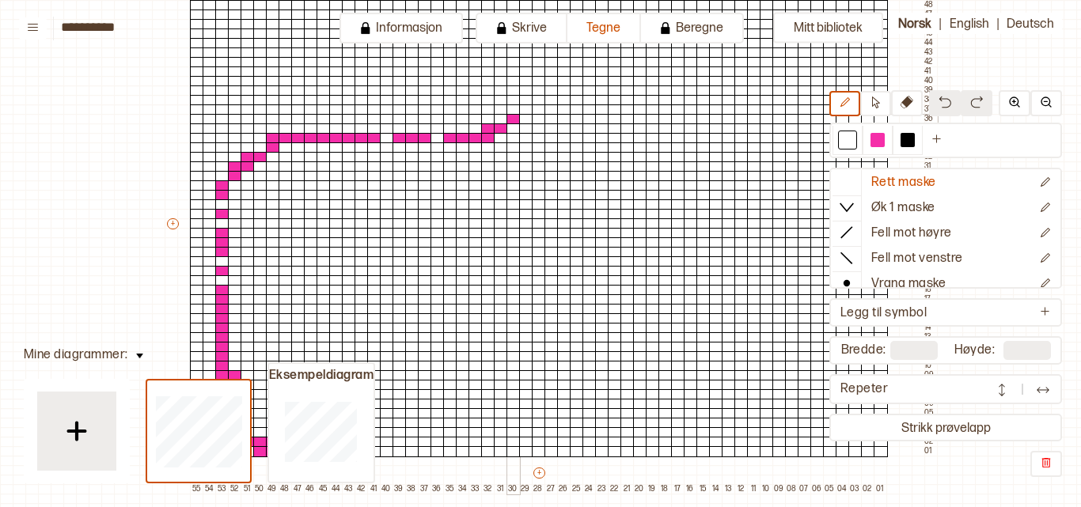
click at [517, 118] on div at bounding box center [513, 119] width 14 height 11
click at [499, 127] on div at bounding box center [501, 128] width 14 height 11
click at [483, 129] on div at bounding box center [488, 128] width 14 height 11
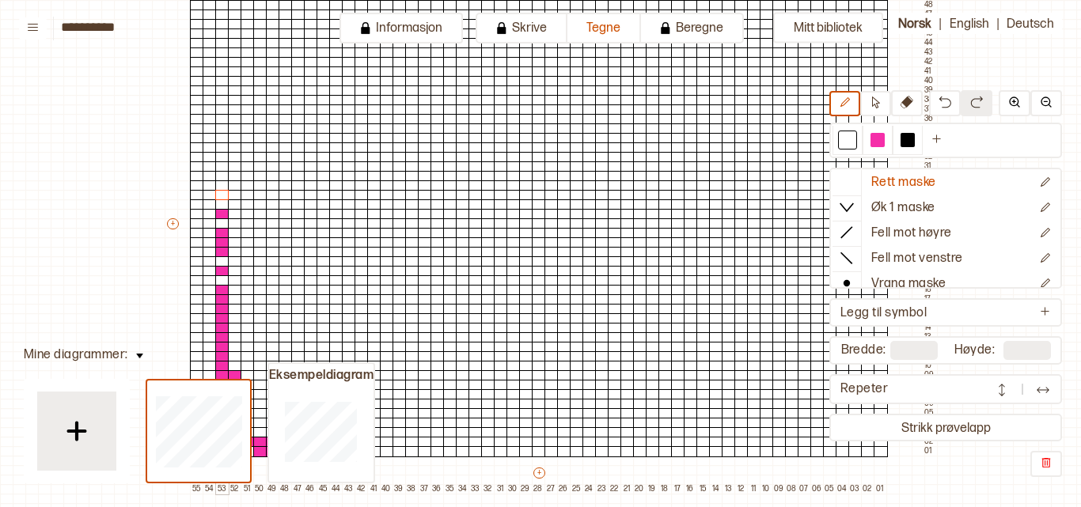
drag, startPoint x: 485, startPoint y: 139, endPoint x: 221, endPoint y: 196, distance: 270.4
click at [221, 196] on div "+ + + + 55 54 53 52 51 50 49 48 47 46 45 44 43 42 41 40 39 38 37 36 35 34 33 32…" at bounding box center [551, 228] width 772 height 532
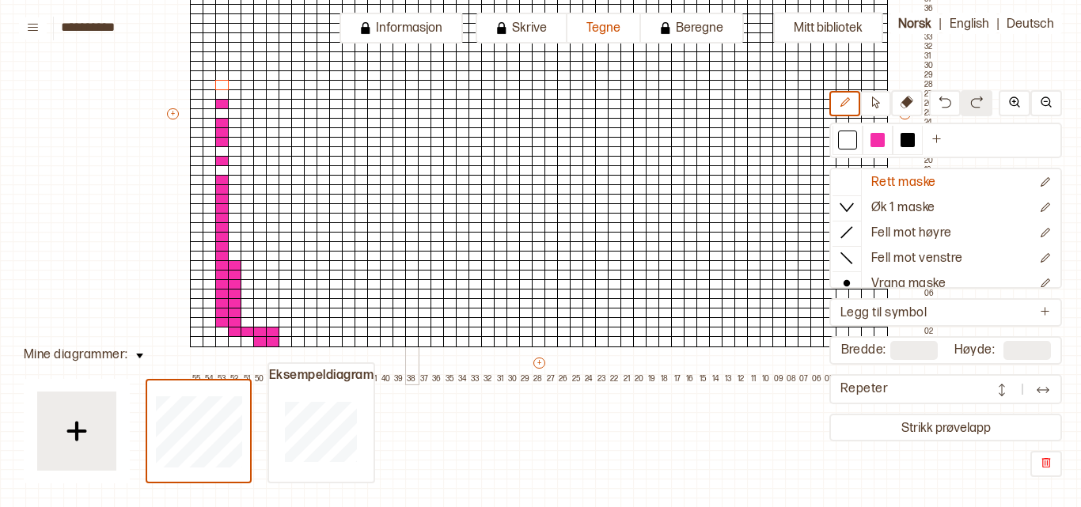
scroll to position [298, 0]
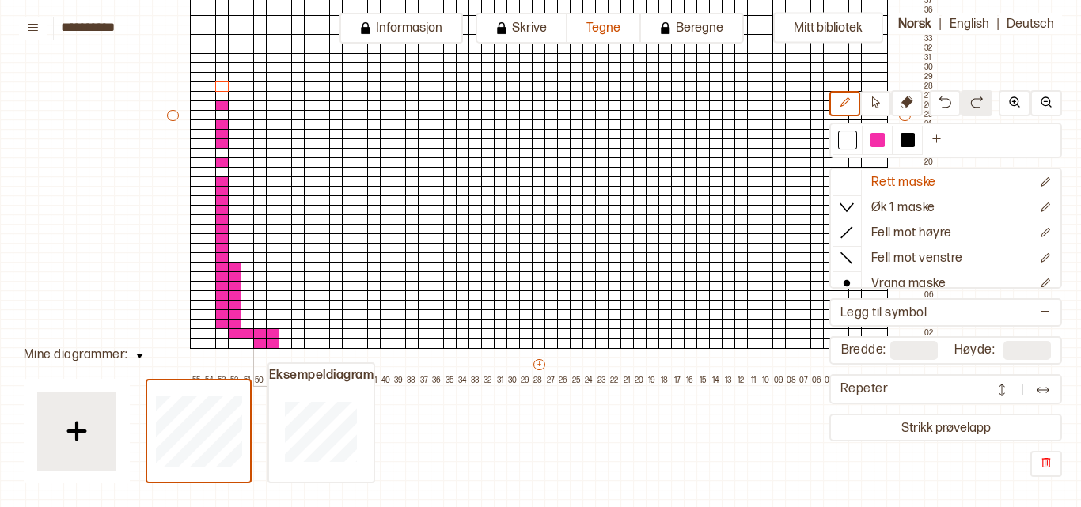
click at [260, 345] on div at bounding box center [260, 343] width 14 height 11
click at [275, 343] on div at bounding box center [273, 343] width 14 height 11
click at [877, 134] on div at bounding box center [877, 140] width 14 height 14
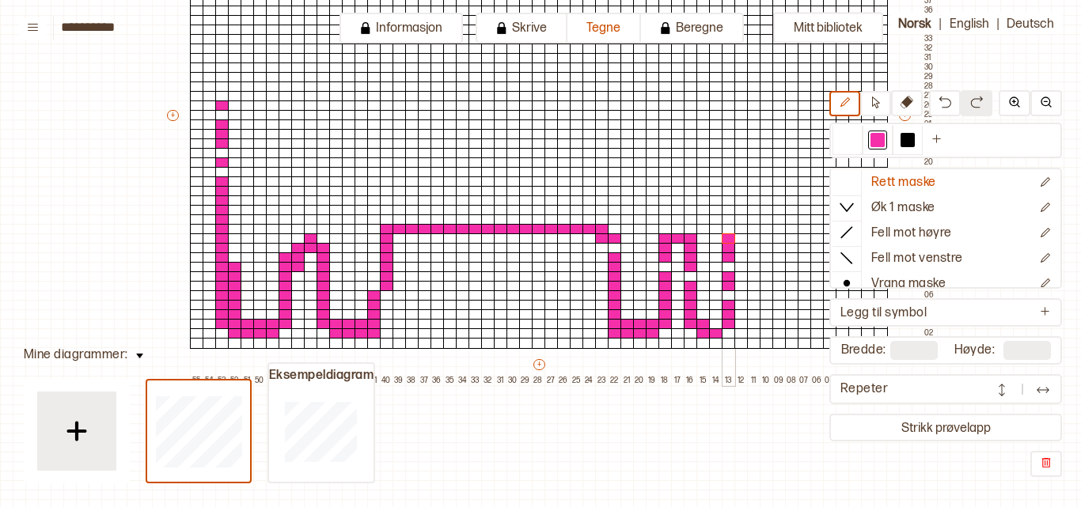
drag, startPoint x: 250, startPoint y: 324, endPoint x: 725, endPoint y: 234, distance: 483.2
click at [725, 234] on div "+ + + + 55 54 53 52 51 50 49 48 47 46 45 44 43 42 41 40 39 38 37 36 35 34 33 32…" at bounding box center [551, 120] width 772 height 532
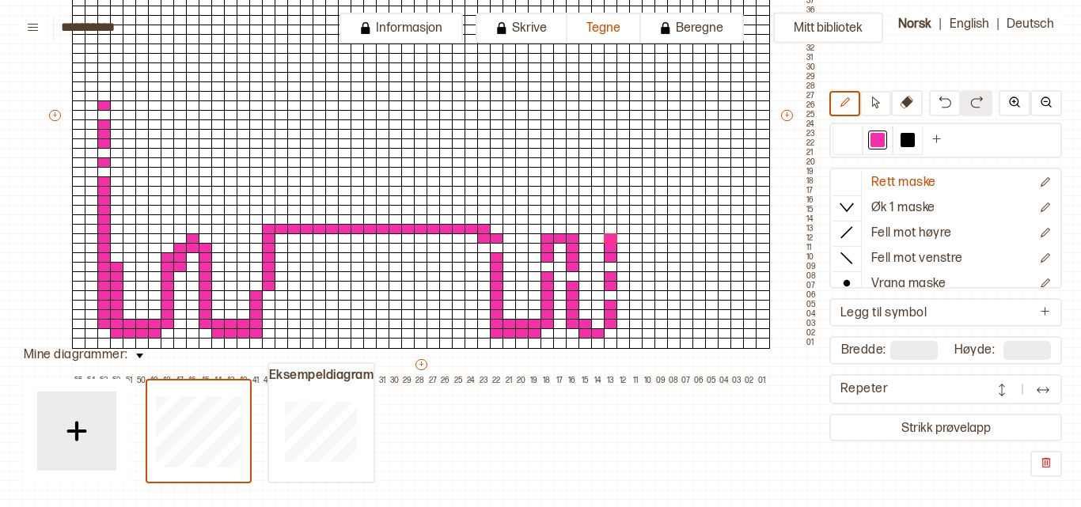
scroll to position [298, 132]
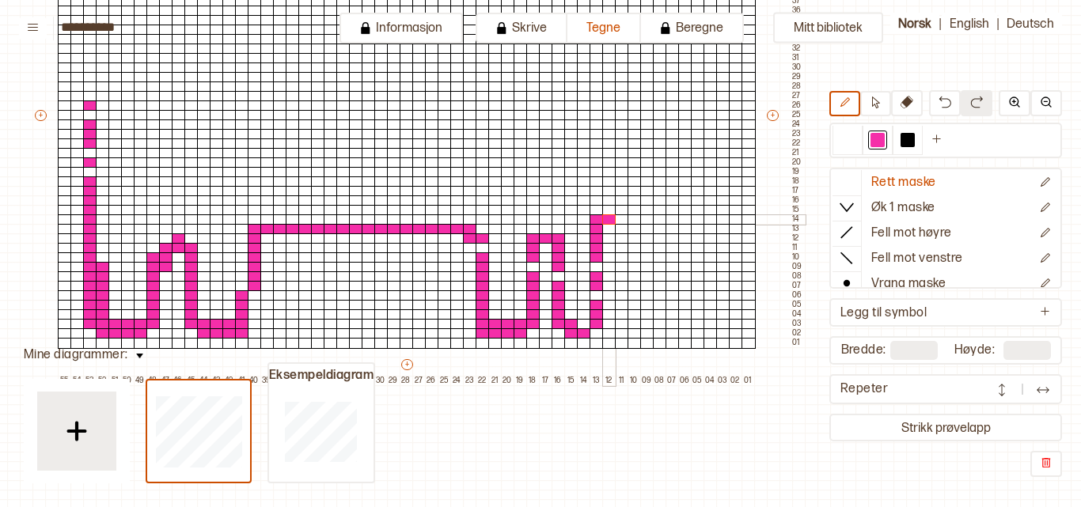
drag, startPoint x: 593, startPoint y: 231, endPoint x: 654, endPoint y: 208, distance: 65.9
click at [654, 208] on div "+ + + + 55 54 53 52 51 50 49 48 47 46 45 44 43 42 41 40 39 38 37 36 35 34 33 32…" at bounding box center [418, 120] width 772 height 532
click at [854, 138] on div at bounding box center [847, 140] width 14 height 14
click at [634, 219] on div at bounding box center [635, 219] width 14 height 11
click at [649, 209] on div at bounding box center [647, 210] width 14 height 11
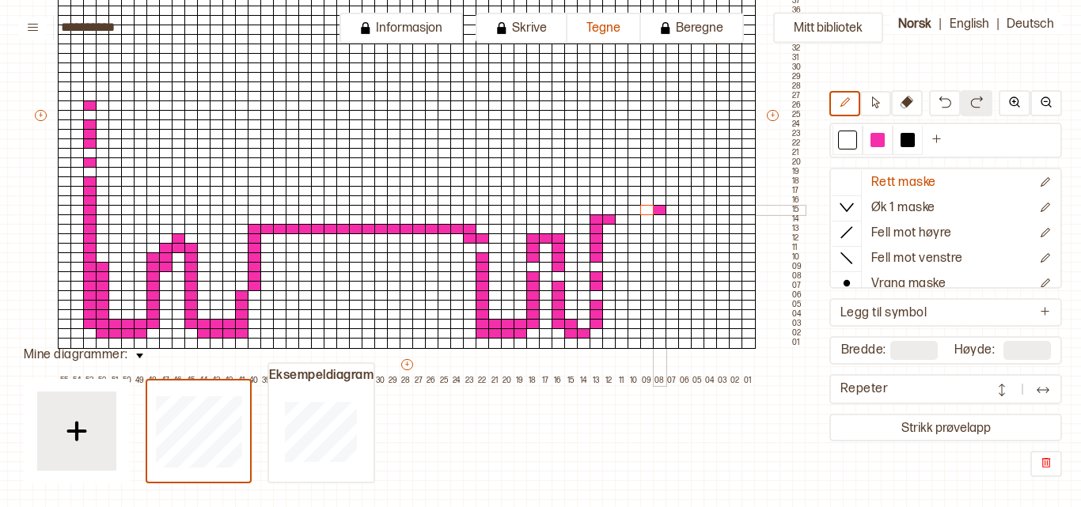
click at [658, 209] on div at bounding box center [660, 210] width 14 height 11
click at [871, 142] on div at bounding box center [877, 140] width 14 height 14
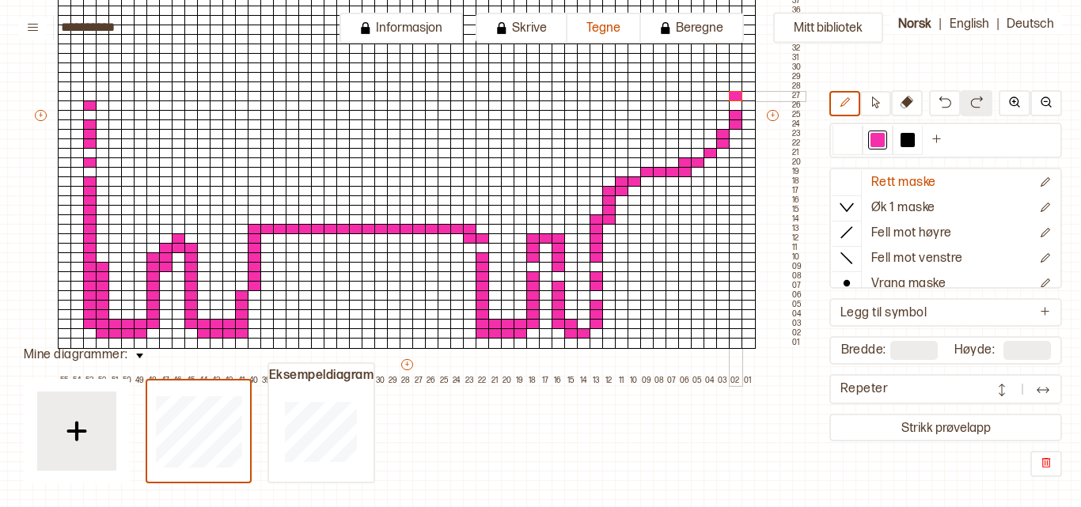
drag, startPoint x: 605, startPoint y: 214, endPoint x: 738, endPoint y: 82, distance: 186.9
click at [738, 82] on div "+ + + + 55 54 53 52 51 50 49 48 47 46 45 44 43 42 41 40 39 38 37 36 35 34 33 32…" at bounding box center [418, 120] width 772 height 532
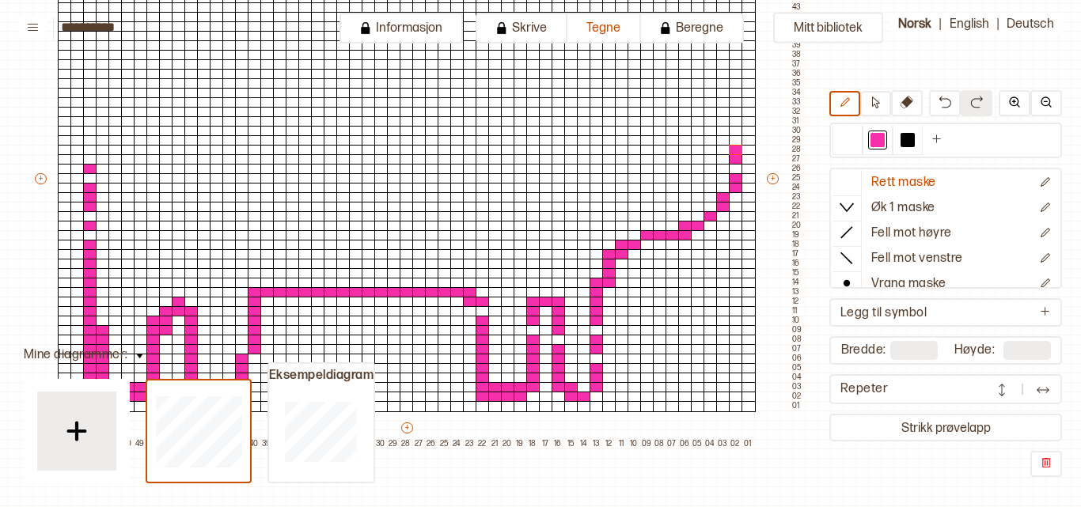
scroll to position [220, 132]
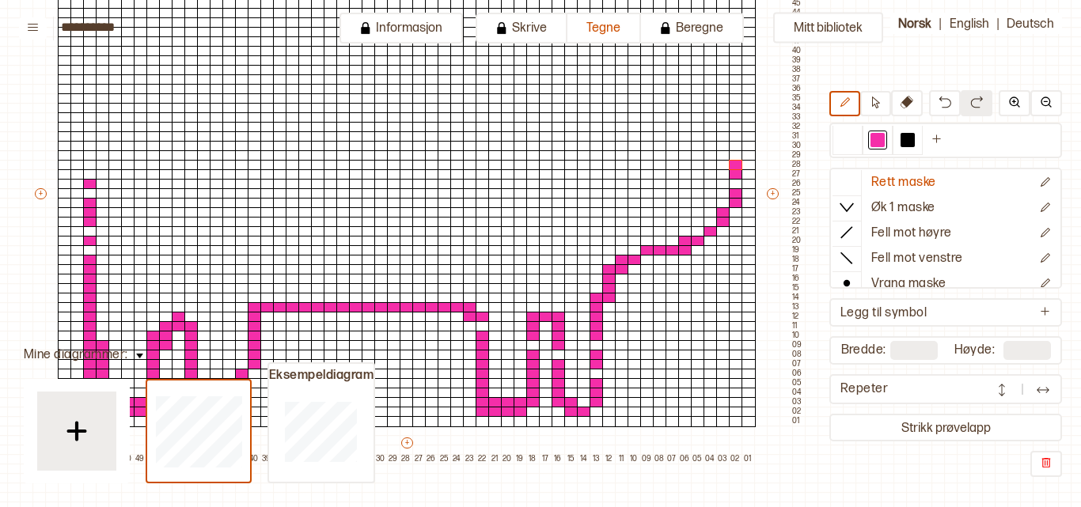
drag, startPoint x: 773, startPoint y: 155, endPoint x: 772, endPoint y: 115, distance: 40.4
click at [772, 115] on div "+ + + + 55 54 53 52 51 50 49 48 47 46 45 44 43 42 41 40 39 38 37 36 35 34 33 32…" at bounding box center [418, 198] width 772 height 532
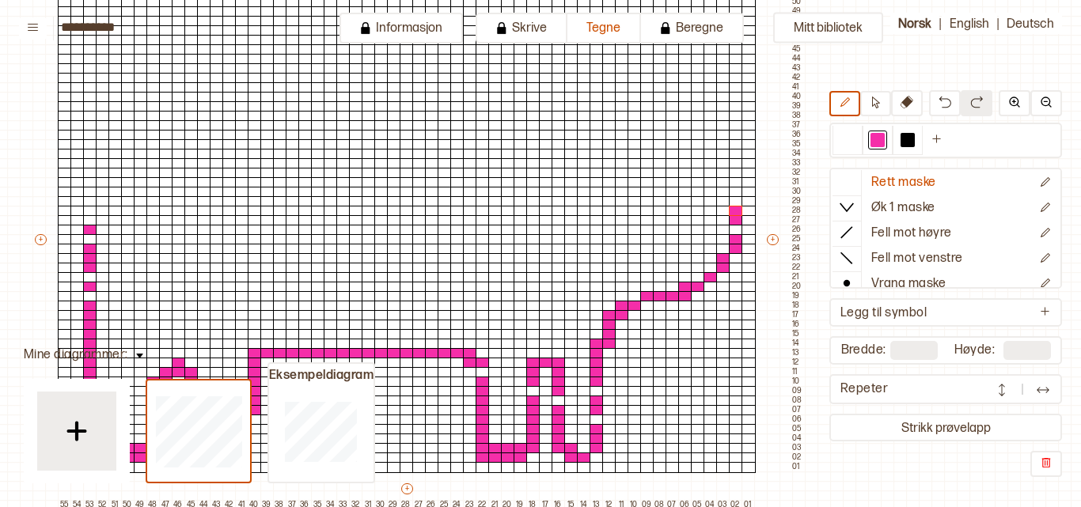
scroll to position [173, 132]
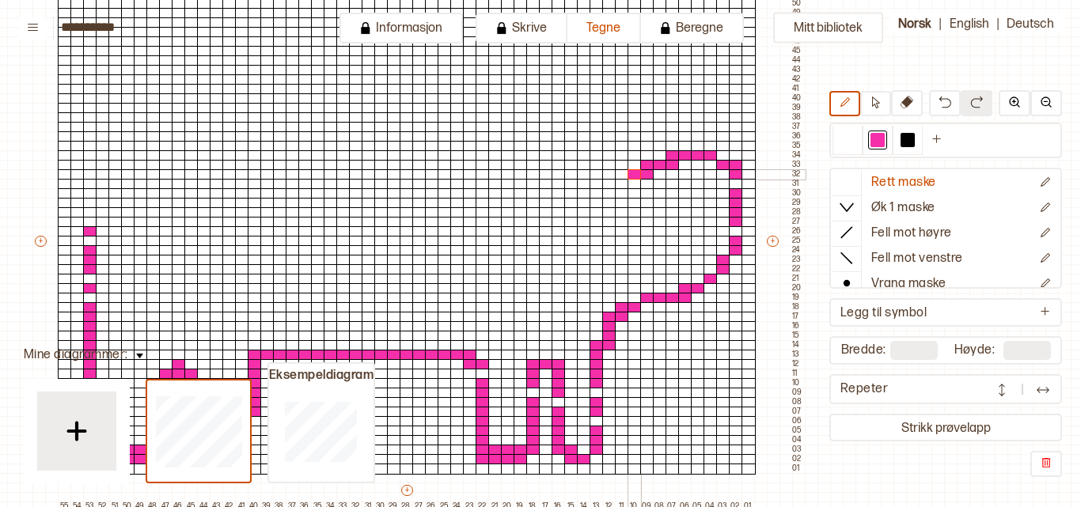
drag, startPoint x: 734, startPoint y: 207, endPoint x: 620, endPoint y: 173, distance: 119.7
click at [620, 173] on div "+ + + + 55 54 53 52 51 50 49 48 47 46 45 44 43 42 41 40 39 38 37 36 35 34 33 32…" at bounding box center [418, 245] width 772 height 532
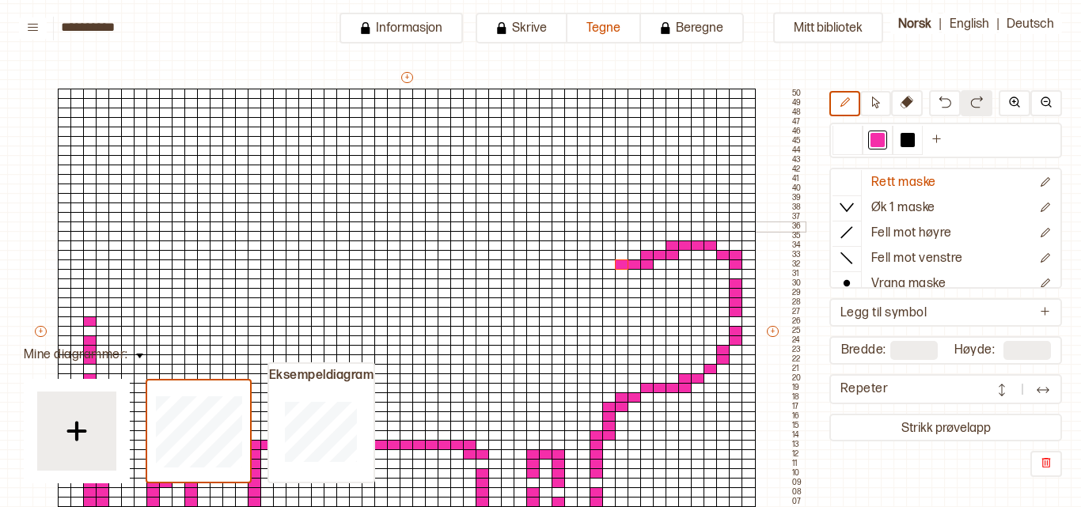
scroll to position [83, 132]
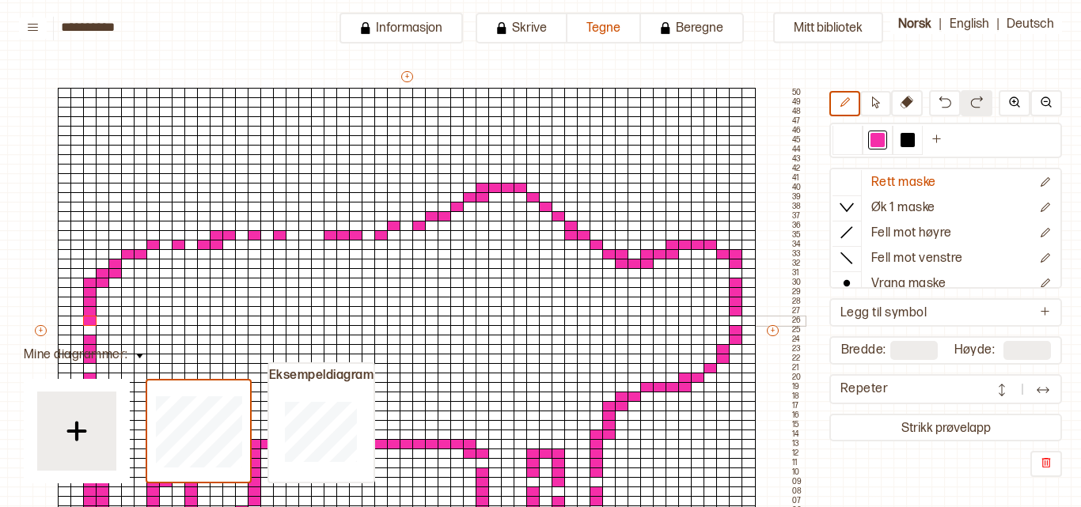
drag, startPoint x: 619, startPoint y: 257, endPoint x: 89, endPoint y: 323, distance: 534.3
click at [89, 323] on div "+ + + + 55 54 53 52 51 50 49 48 47 46 45 44 43 42 41 40 39 38 37 36 35 34 33 32…" at bounding box center [418, 335] width 772 height 532
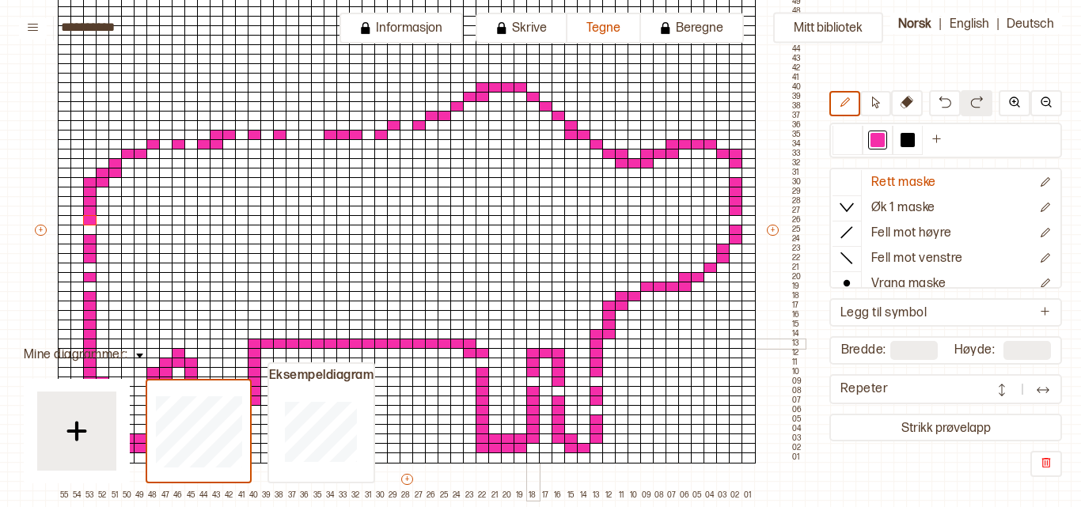
scroll to position [184, 132]
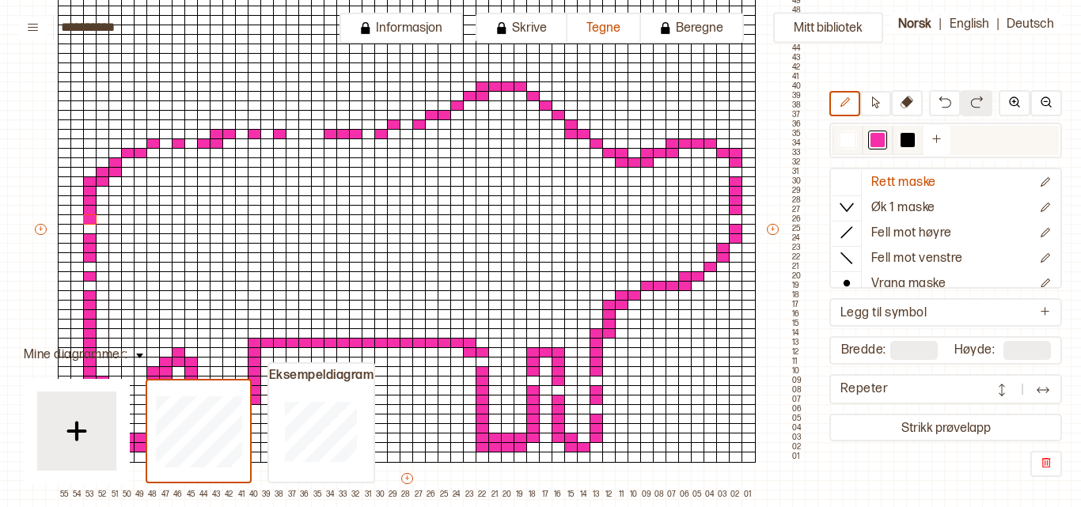
click at [840, 140] on div at bounding box center [847, 140] width 19 height 19
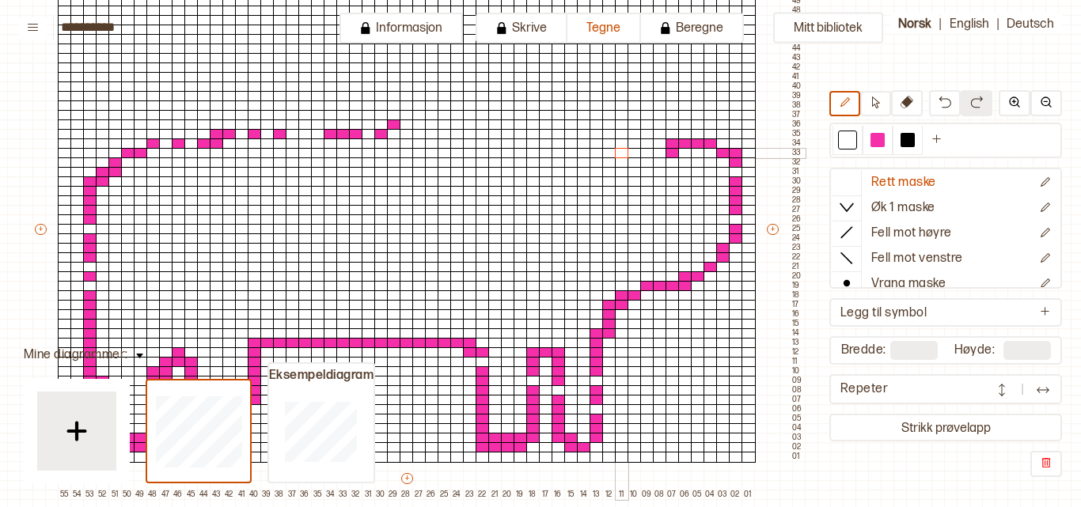
drag, startPoint x: 642, startPoint y: 159, endPoint x: 619, endPoint y: 152, distance: 24.0
click at [619, 152] on div "+ + + + 55 54 53 52 51 50 49 48 47 46 45 44 43 42 41 40 39 38 37 36 35 34 33 32…" at bounding box center [418, 234] width 772 height 532
click at [877, 145] on div at bounding box center [877, 140] width 14 height 14
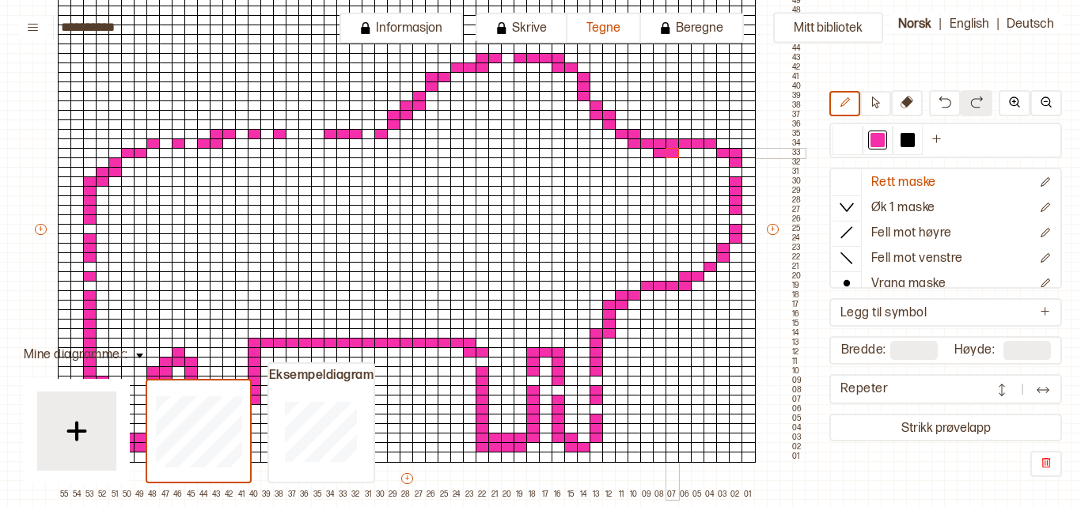
drag, startPoint x: 396, startPoint y: 122, endPoint x: 673, endPoint y: 148, distance: 278.2
click at [673, 148] on div "+ + + + 55 54 53 52 51 50 49 48 47 46 45 44 43 42 41 40 39 38 37 36 35 34 33 32…" at bounding box center [418, 234] width 772 height 532
drag, startPoint x: 371, startPoint y: 132, endPoint x: 185, endPoint y: 145, distance: 186.4
click at [157, 143] on div "+ + + + 55 54 53 52 51 50 49 48 47 46 45 44 43 42 41 40 39 38 37 36 35 34 33 32…" at bounding box center [418, 234] width 772 height 532
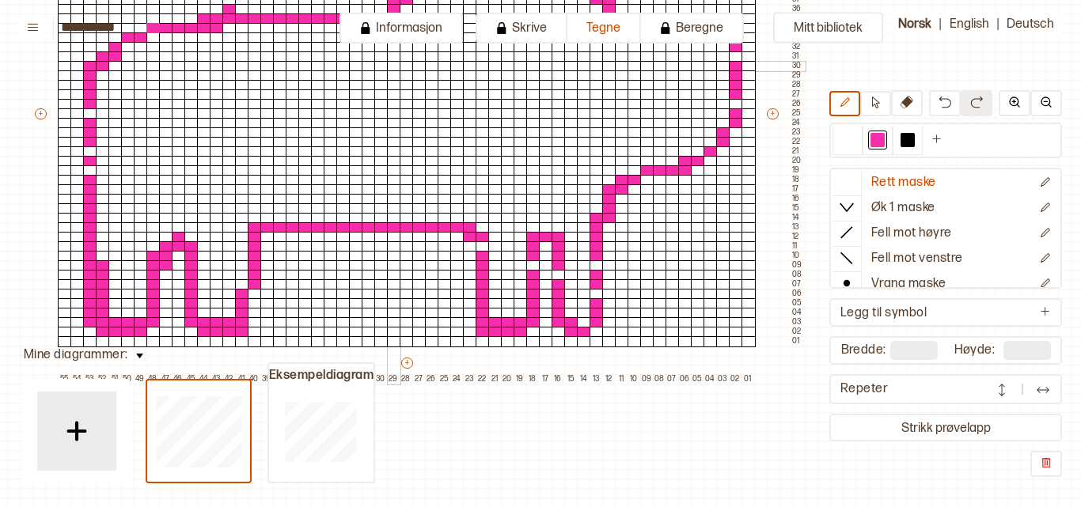
scroll to position [298, 132]
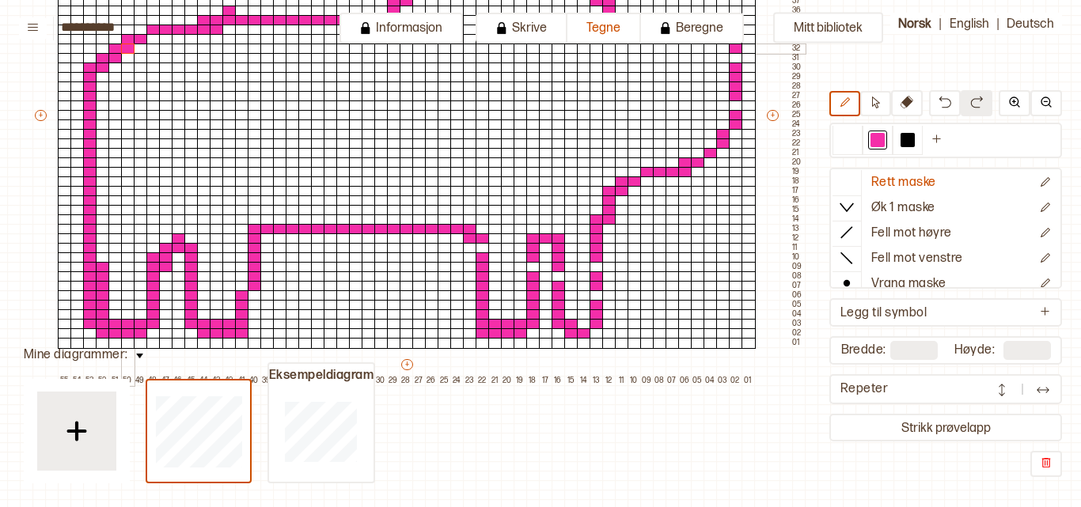
drag, startPoint x: 93, startPoint y: 178, endPoint x: 127, endPoint y: 46, distance: 136.3
click at [127, 46] on div "+ + + + 55 54 53 52 51 50 49 48 47 46 45 44 43 42 41 40 39 38 37 36 35 34 33 32…" at bounding box center [418, 120] width 772 height 532
click at [138, 32] on input "**********" at bounding box center [140, 27] width 158 height 15
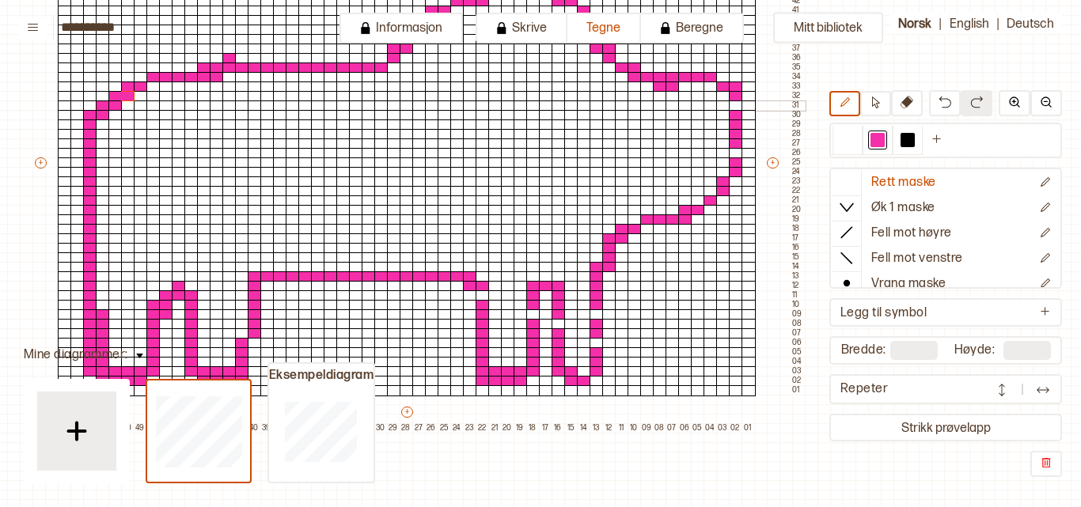
scroll to position [223, 132]
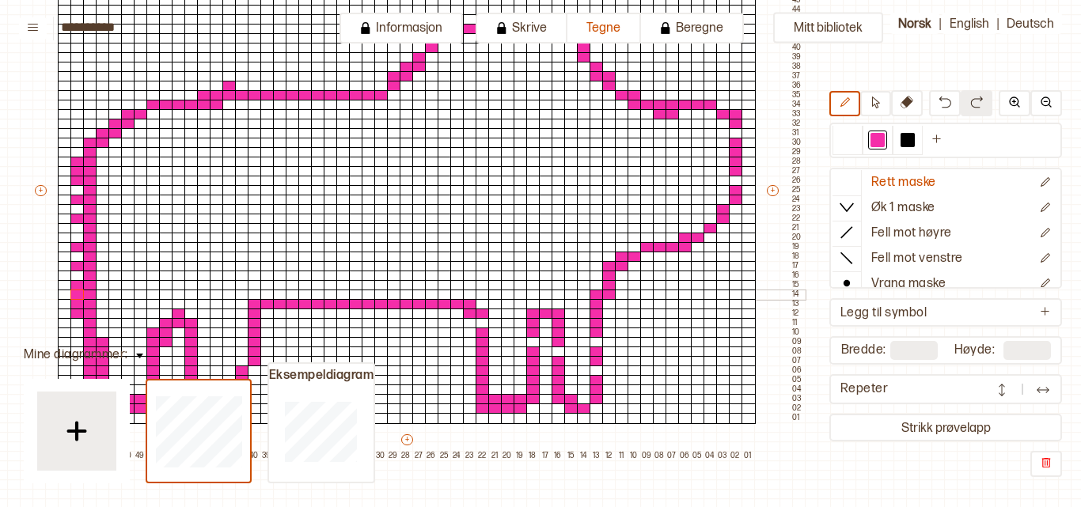
drag, startPoint x: 76, startPoint y: 157, endPoint x: 71, endPoint y: 208, distance: 51.7
click at [71, 208] on div "+ + + + 55 54 53 52 51 50 49 48 47 46 45 44 43 42 41 40 39 38 37 36 35 34 33 32…" at bounding box center [418, 195] width 772 height 532
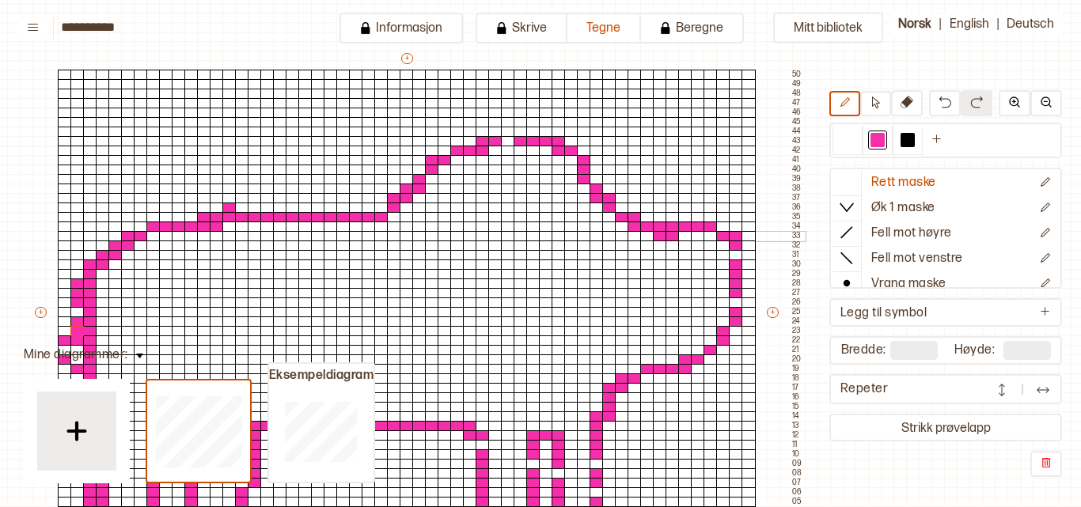
scroll to position [102, 132]
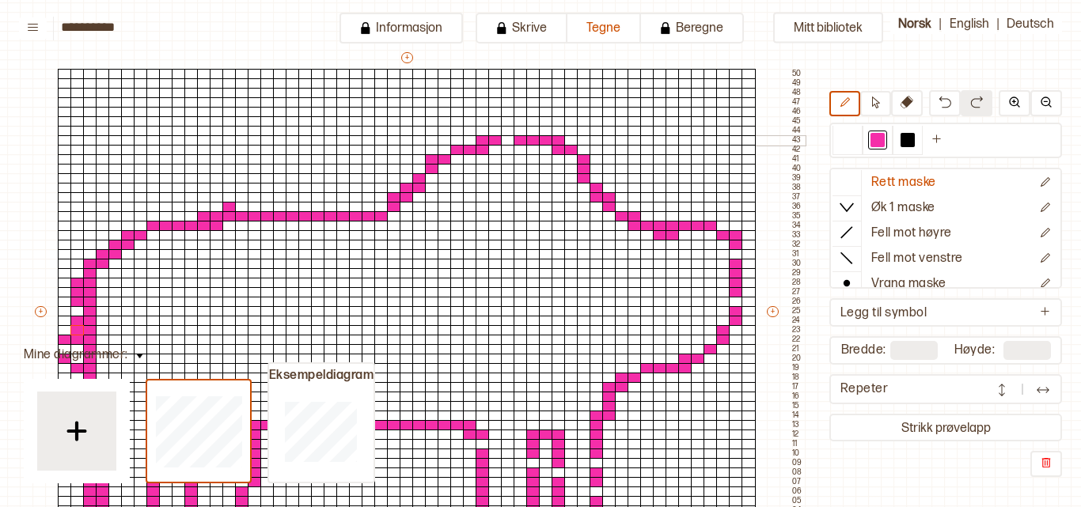
click at [508, 139] on div at bounding box center [508, 140] width 14 height 11
drag, startPoint x: 657, startPoint y: 218, endPoint x: 729, endPoint y: 232, distance: 73.4
click at [729, 232] on div "+ + + + 55 54 53 52 51 50 49 48 47 46 45 44 43 42 41 40 39 38 37 36 35 34 33 32…" at bounding box center [418, 316] width 772 height 532
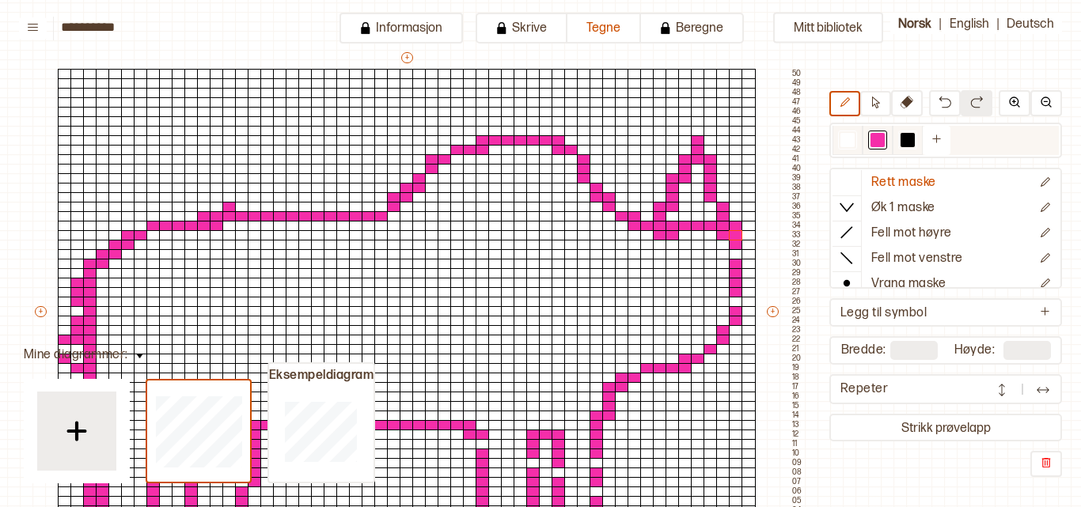
click at [848, 138] on div at bounding box center [847, 140] width 14 height 14
click at [736, 224] on div at bounding box center [736, 226] width 14 height 11
drag, startPoint x: 738, startPoint y: 257, endPoint x: 734, endPoint y: 301, distance: 43.7
click at [734, 301] on div "+ + + + 55 54 53 52 51 50 49 48 47 46 45 44 43 42 41 40 39 38 37 36 35 34 33 32…" at bounding box center [418, 316] width 772 height 532
click at [879, 147] on div at bounding box center [877, 140] width 19 height 19
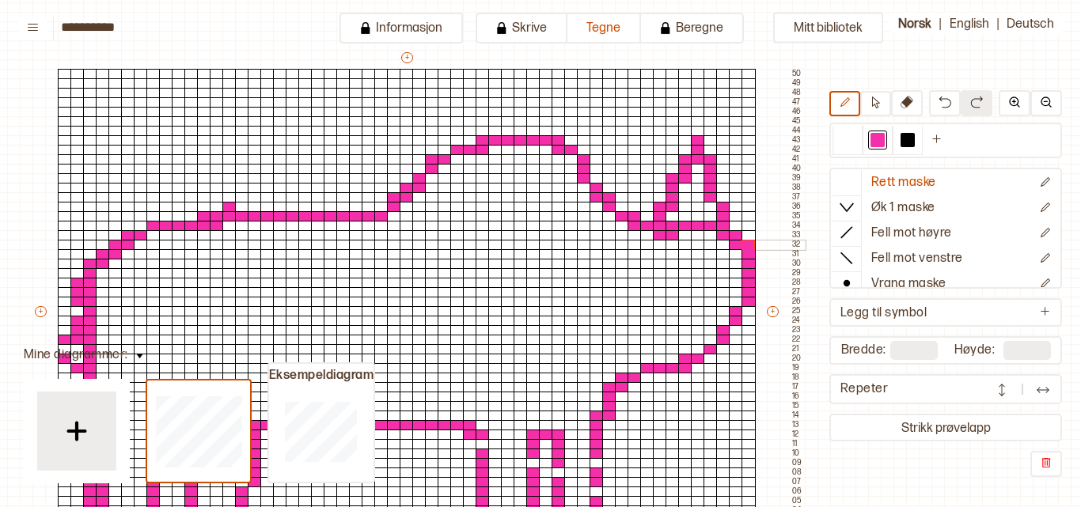
drag, startPoint x: 746, startPoint y: 304, endPoint x: 745, endPoint y: 248, distance: 56.2
click at [745, 248] on div "+ + + + 55 54 53 52 51 50 49 48 47 46 45 44 43 42 41 40 39 38 37 36 35 34 33 32…" at bounding box center [418, 316] width 772 height 532
drag, startPoint x: 542, startPoint y: 188, endPoint x: 555, endPoint y: 204, distance: 20.3
click at [555, 204] on div "+ + + + 55 54 53 52 51 50 49 48 47 46 45 44 43 42 41 40 39 38 37 36 35 34 33 32…" at bounding box center [418, 316] width 772 height 532
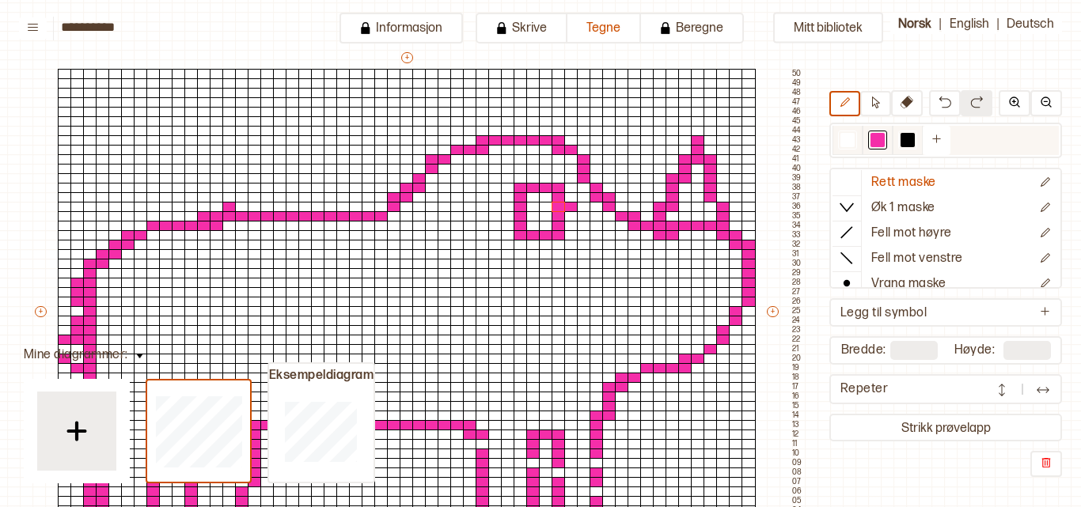
click at [853, 135] on div at bounding box center [847, 140] width 14 height 14
click at [571, 206] on div at bounding box center [571, 207] width 14 height 11
click at [874, 138] on div at bounding box center [877, 140] width 14 height 14
drag, startPoint x: 622, startPoint y: 317, endPoint x: 679, endPoint y: 358, distance: 70.3
click at [679, 358] on div "+ + + + 55 54 53 52 51 50 49 48 47 46 45 44 43 42 41 40 39 38 37 36 35 34 33 32…" at bounding box center [418, 316] width 772 height 532
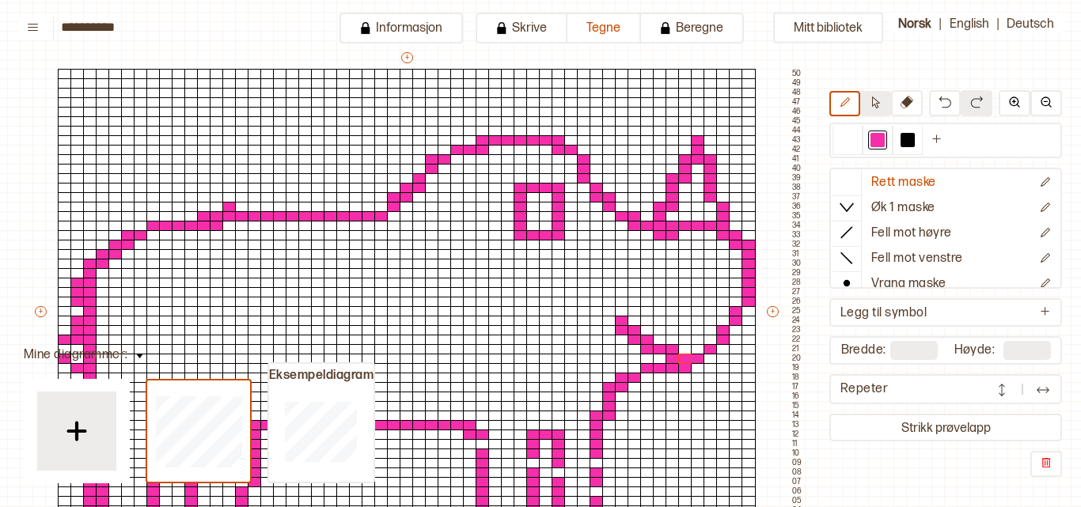
click at [873, 107] on icon at bounding box center [876, 103] width 12 height 12
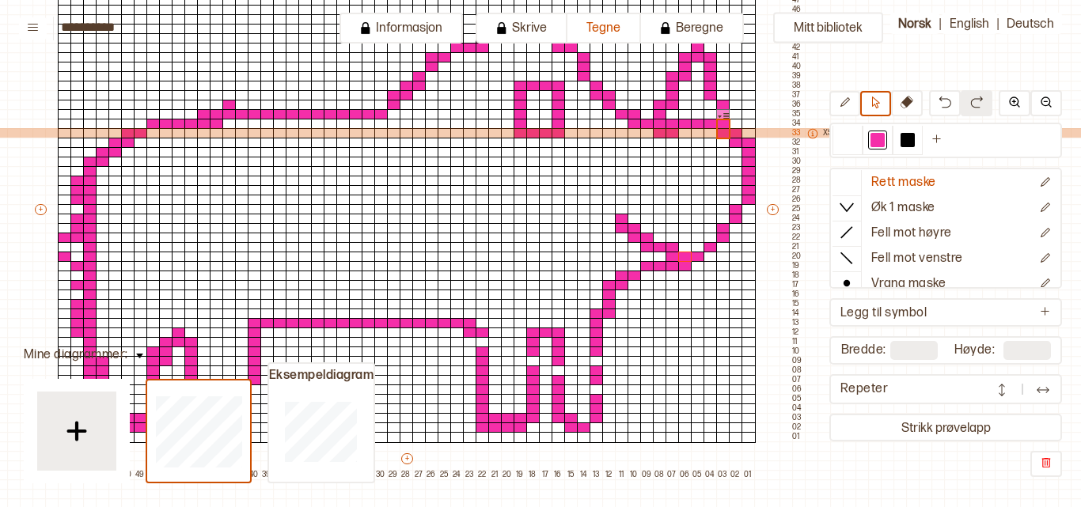
scroll to position [207, 132]
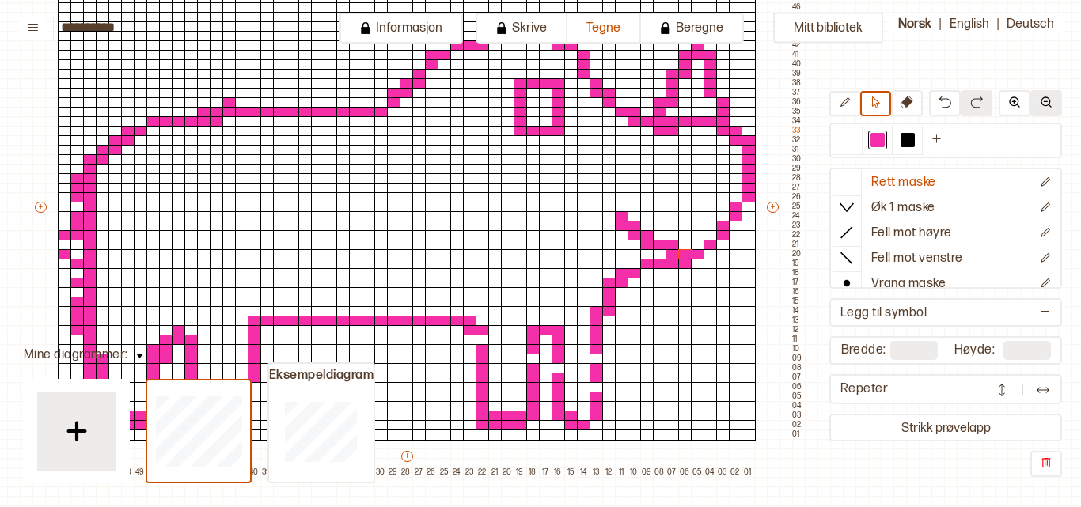
click at [1039, 99] on button at bounding box center [1046, 103] width 32 height 26
click at [1055, 99] on button at bounding box center [1046, 103] width 32 height 26
